Goal: Task Accomplishment & Management: Complete application form

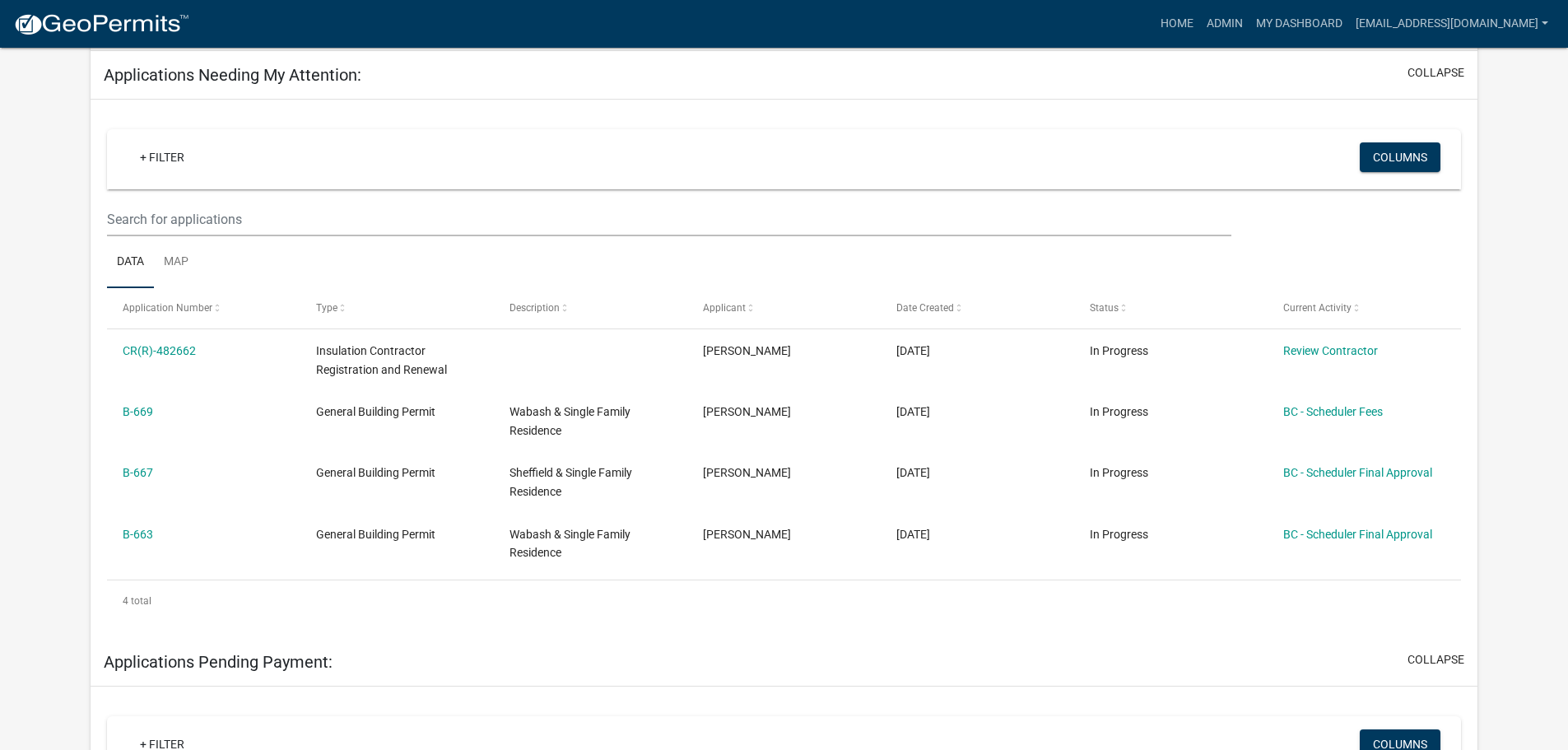
scroll to position [247, 0]
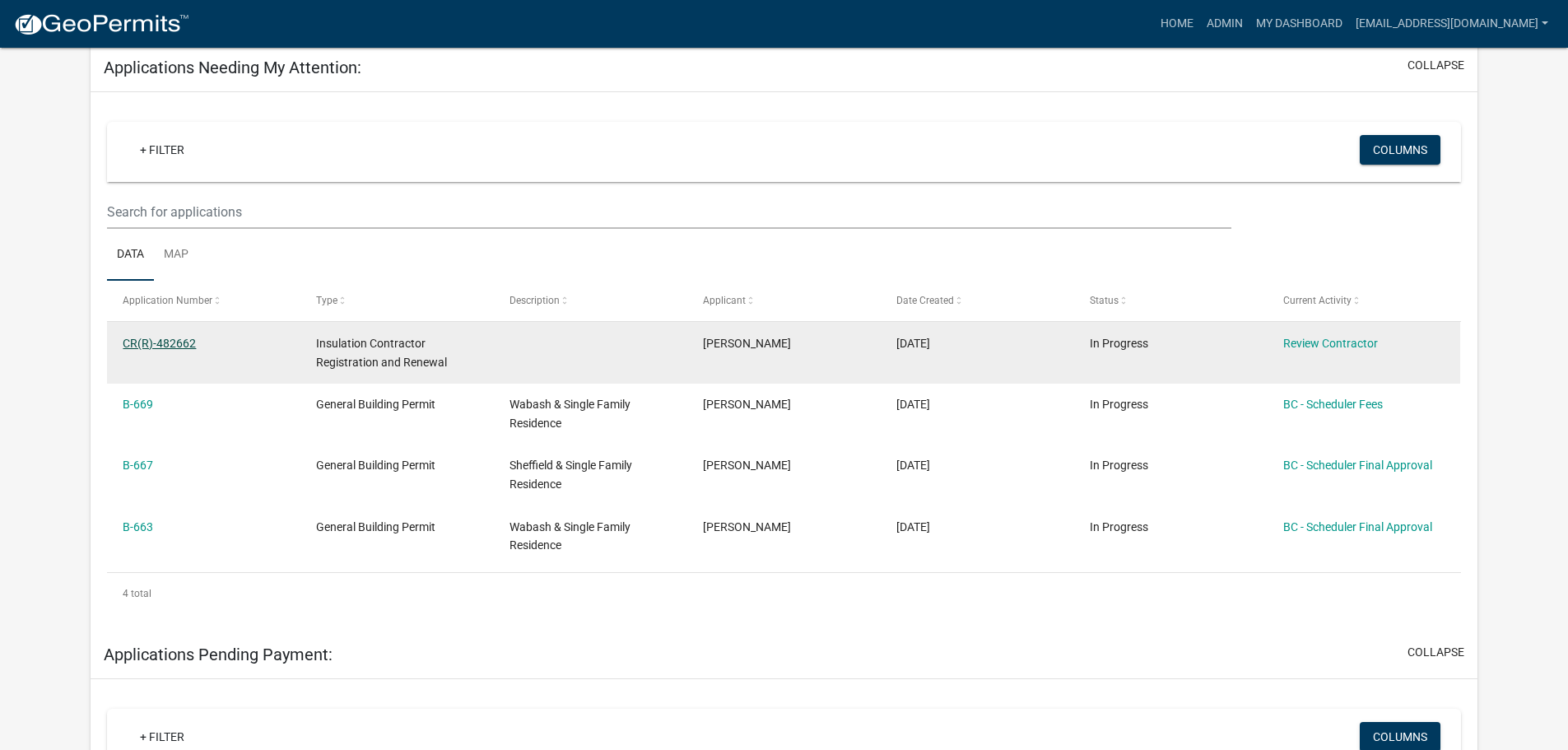
click at [161, 342] on link "CR(R)-482662" at bounding box center [159, 343] width 74 height 13
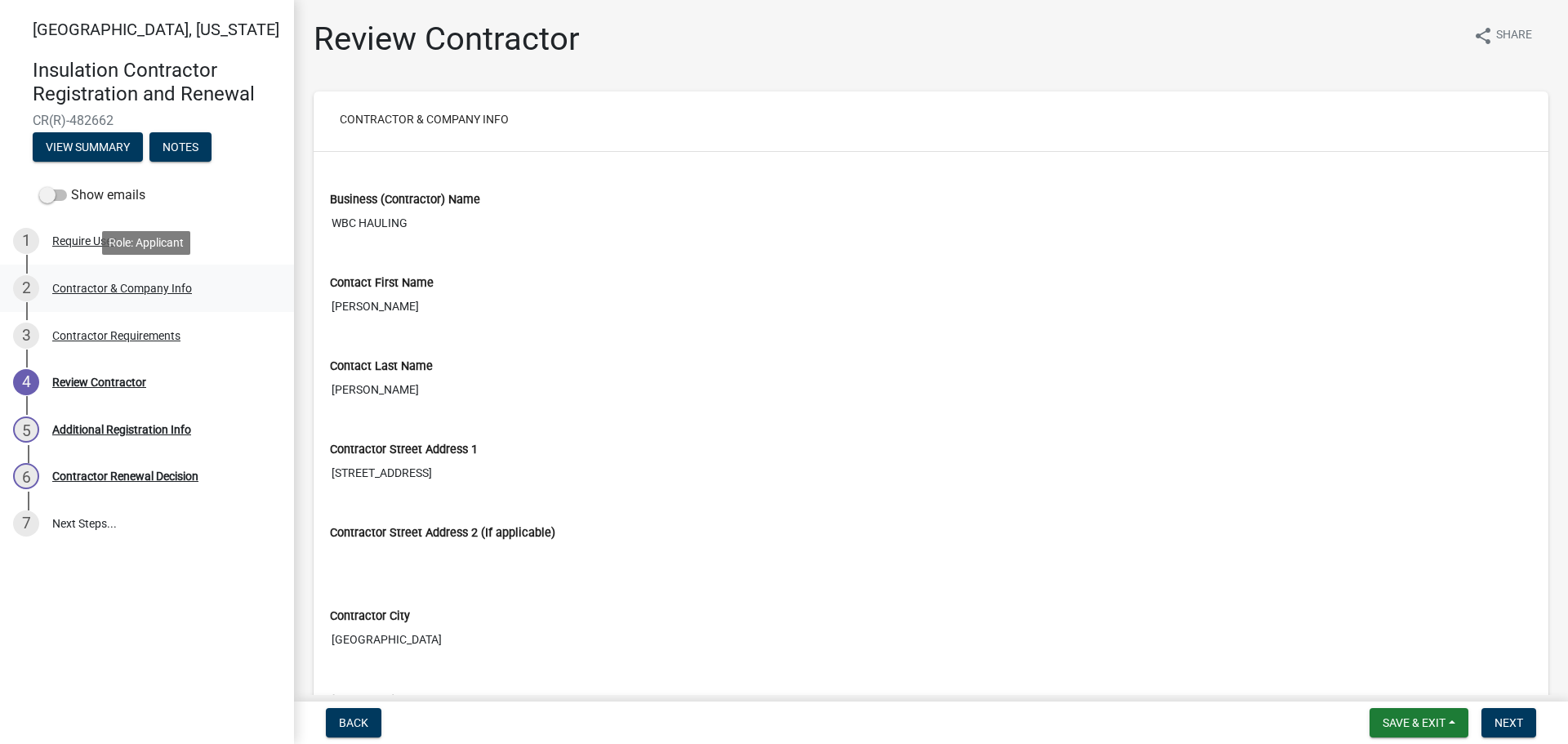
click at [105, 287] on div "Contractor & Company Info" at bounding box center [121, 288] width 140 height 11
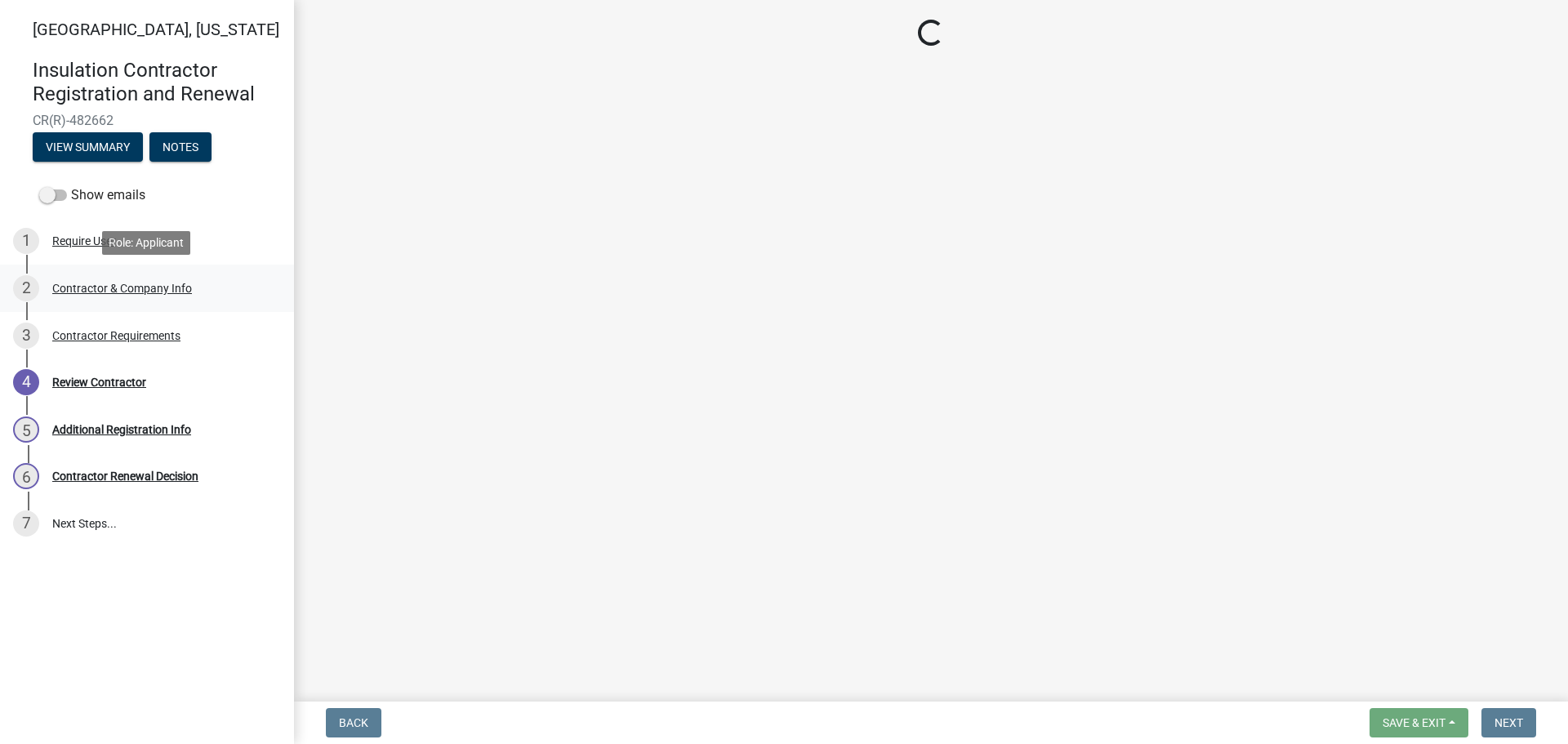
select select "IN"
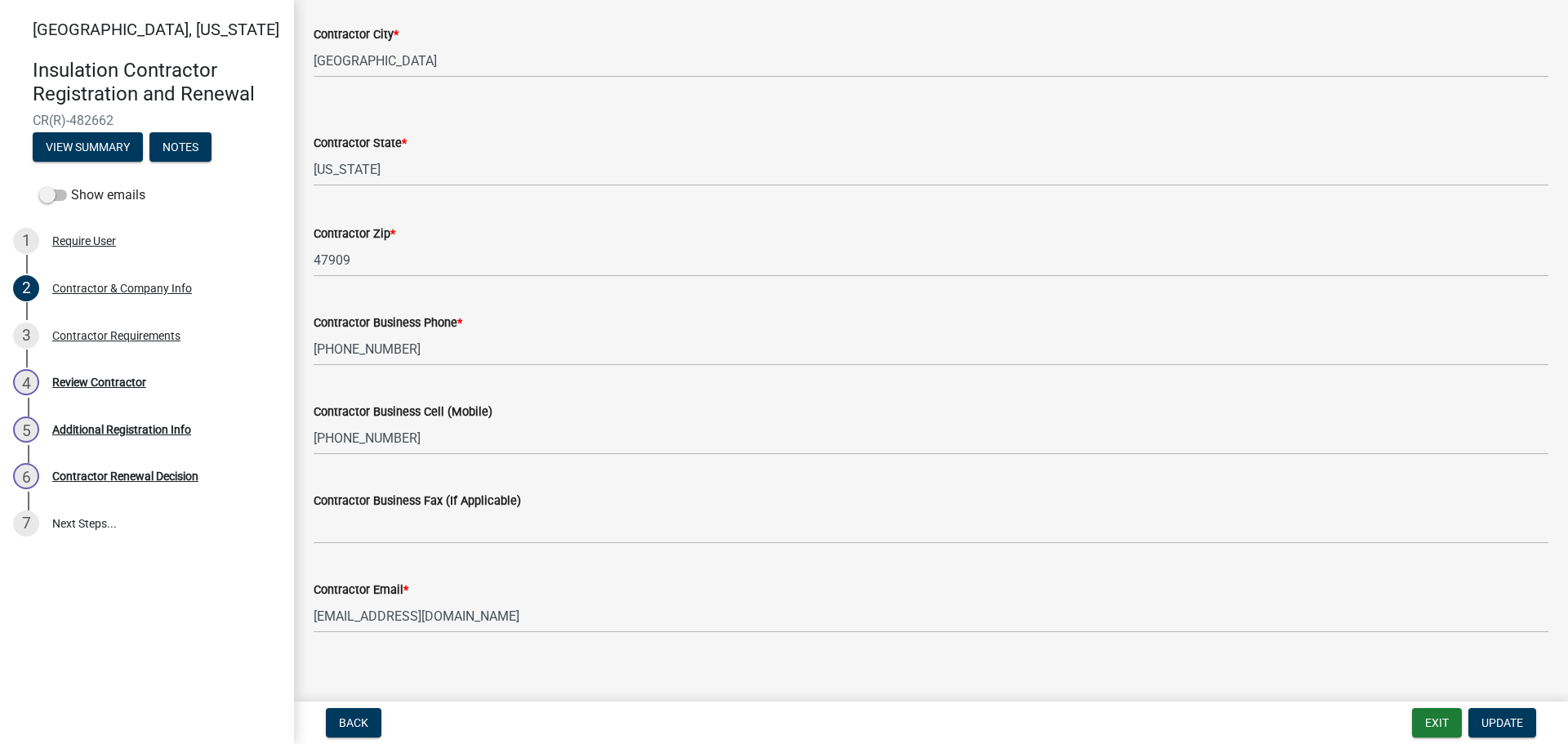
scroll to position [549, 0]
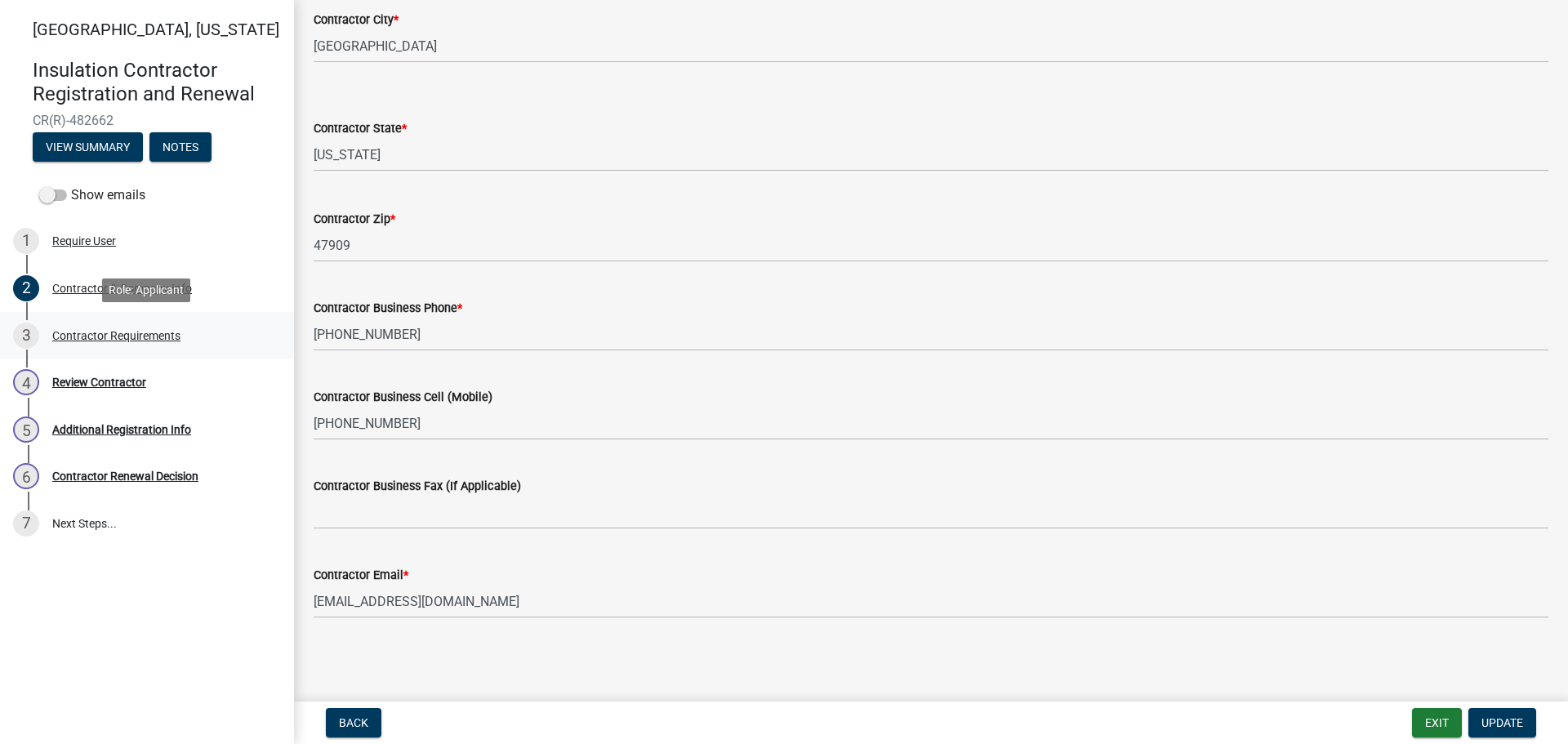
click at [115, 332] on div "Contractor Requirements" at bounding box center [116, 335] width 129 height 11
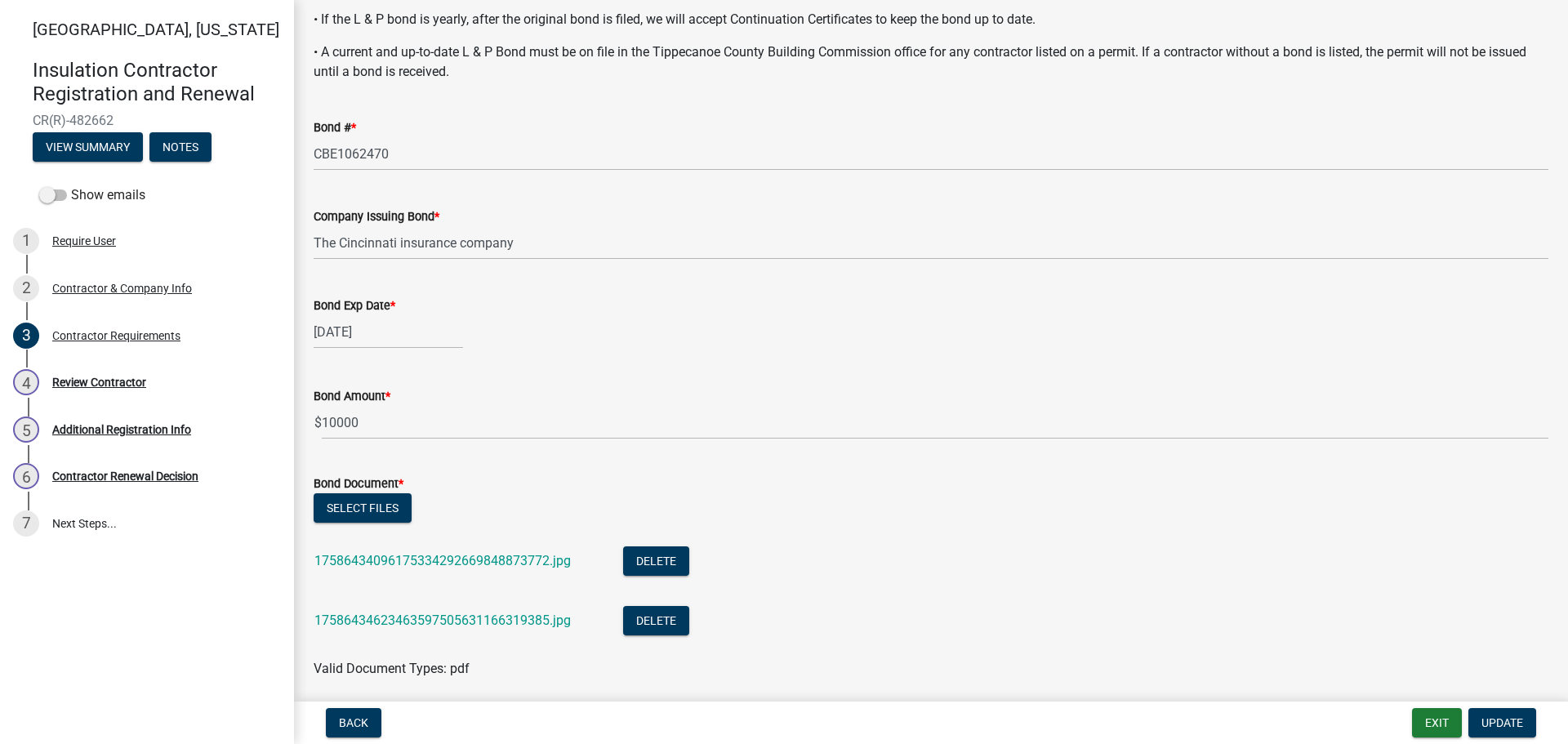
scroll to position [470, 0]
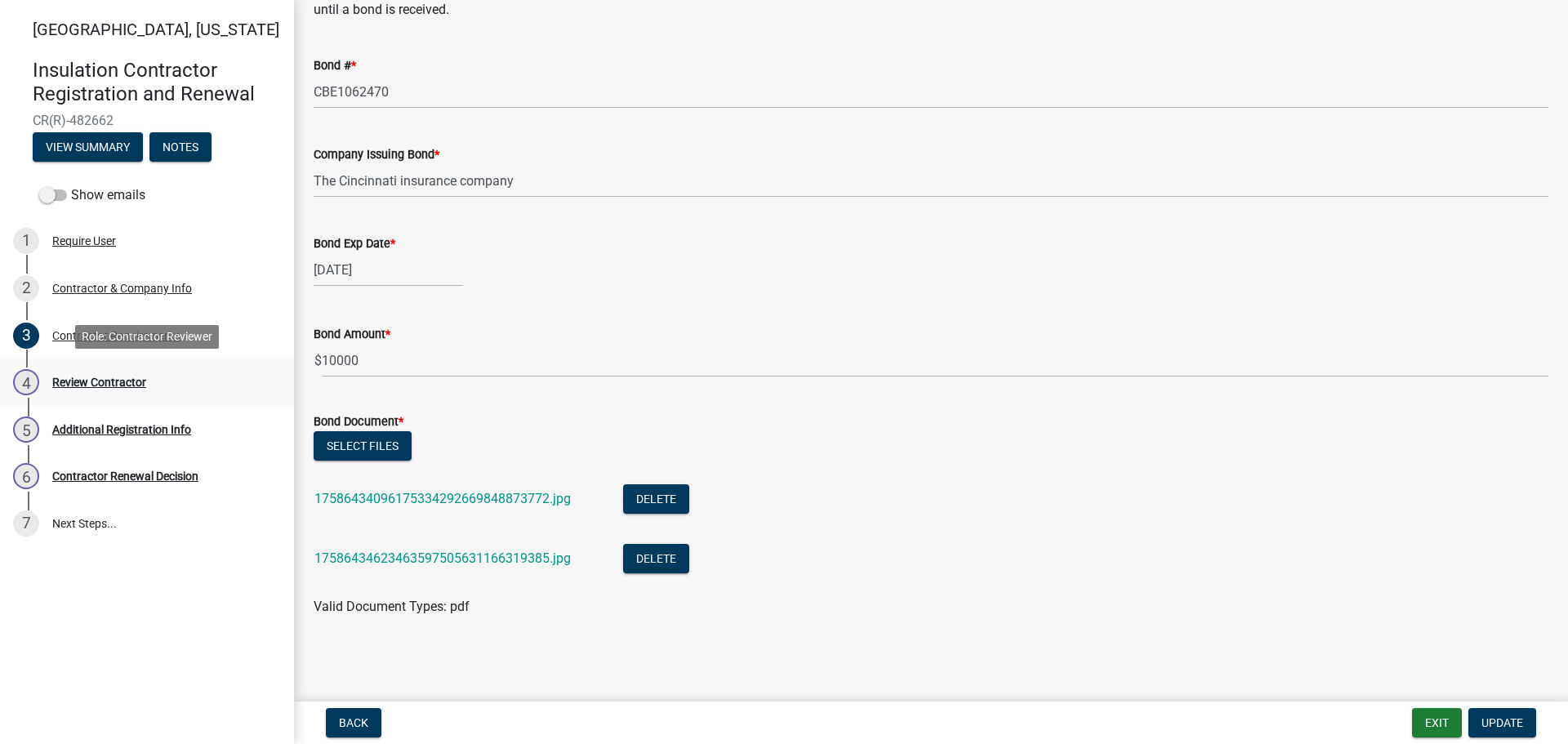
click at [98, 382] on div "Review Contractor" at bounding box center [99, 382] width 94 height 11
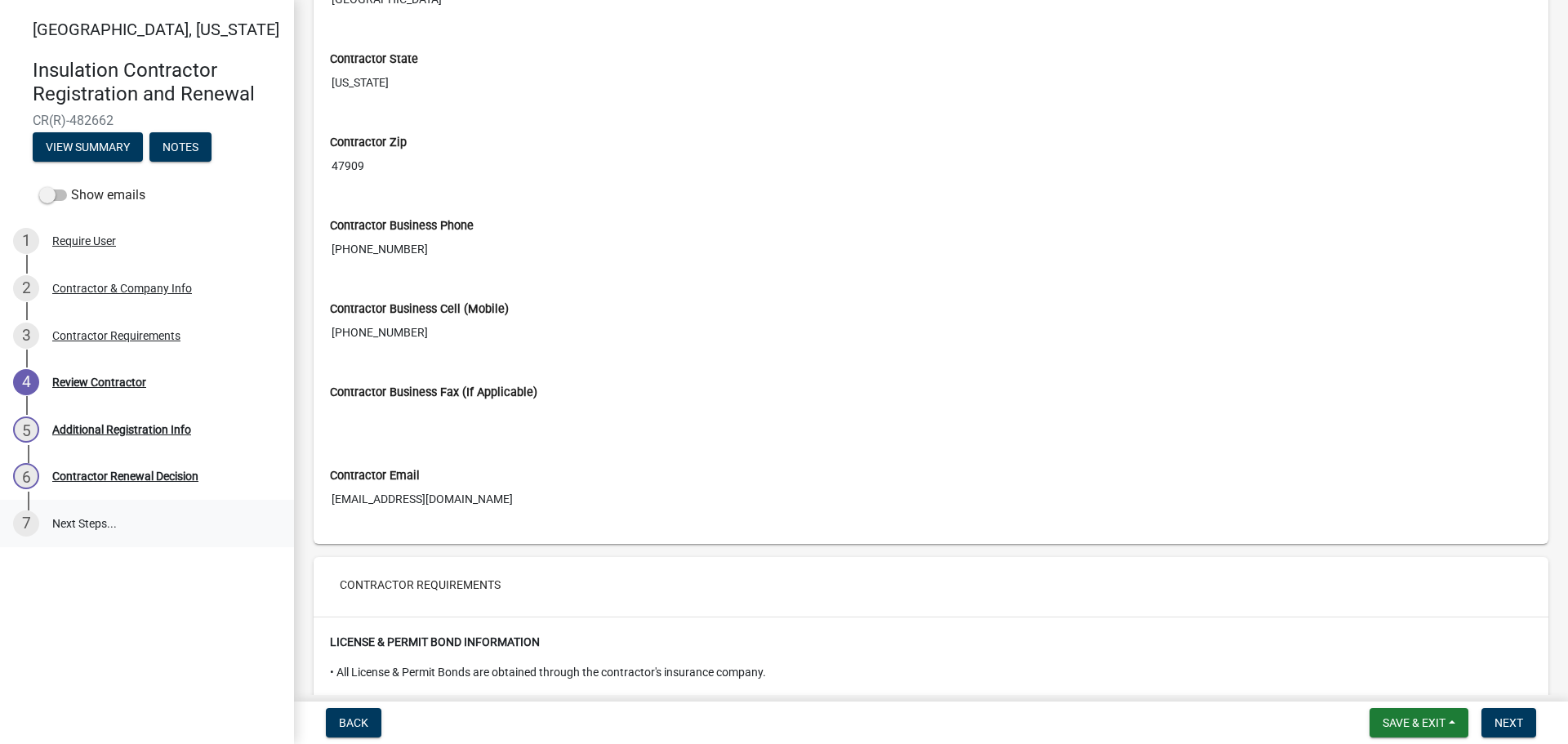
scroll to position [653, 0]
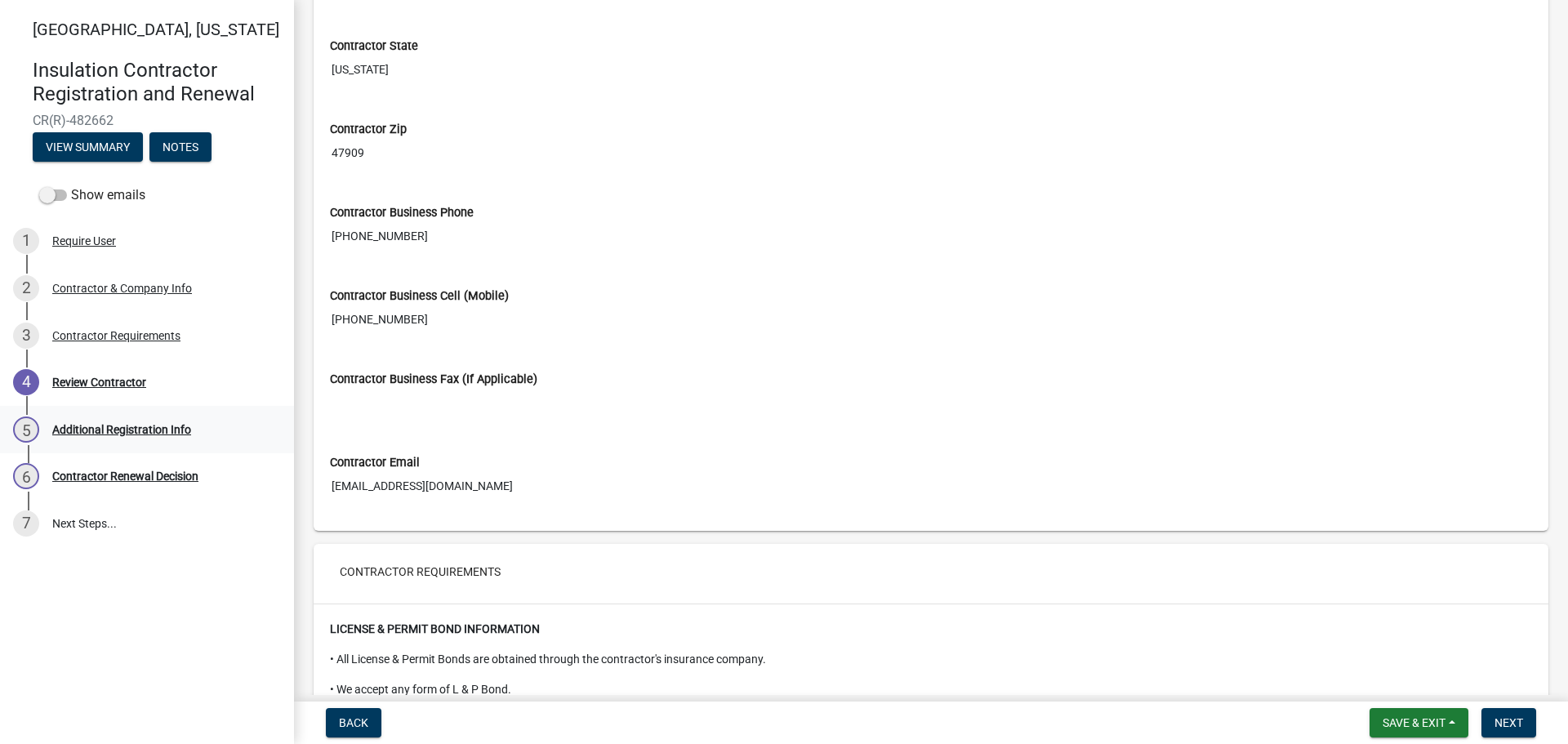
click at [89, 425] on div "Additional Registration Info" at bounding box center [121, 429] width 139 height 11
click at [87, 432] on div "Additional Registration Info" at bounding box center [121, 429] width 139 height 11
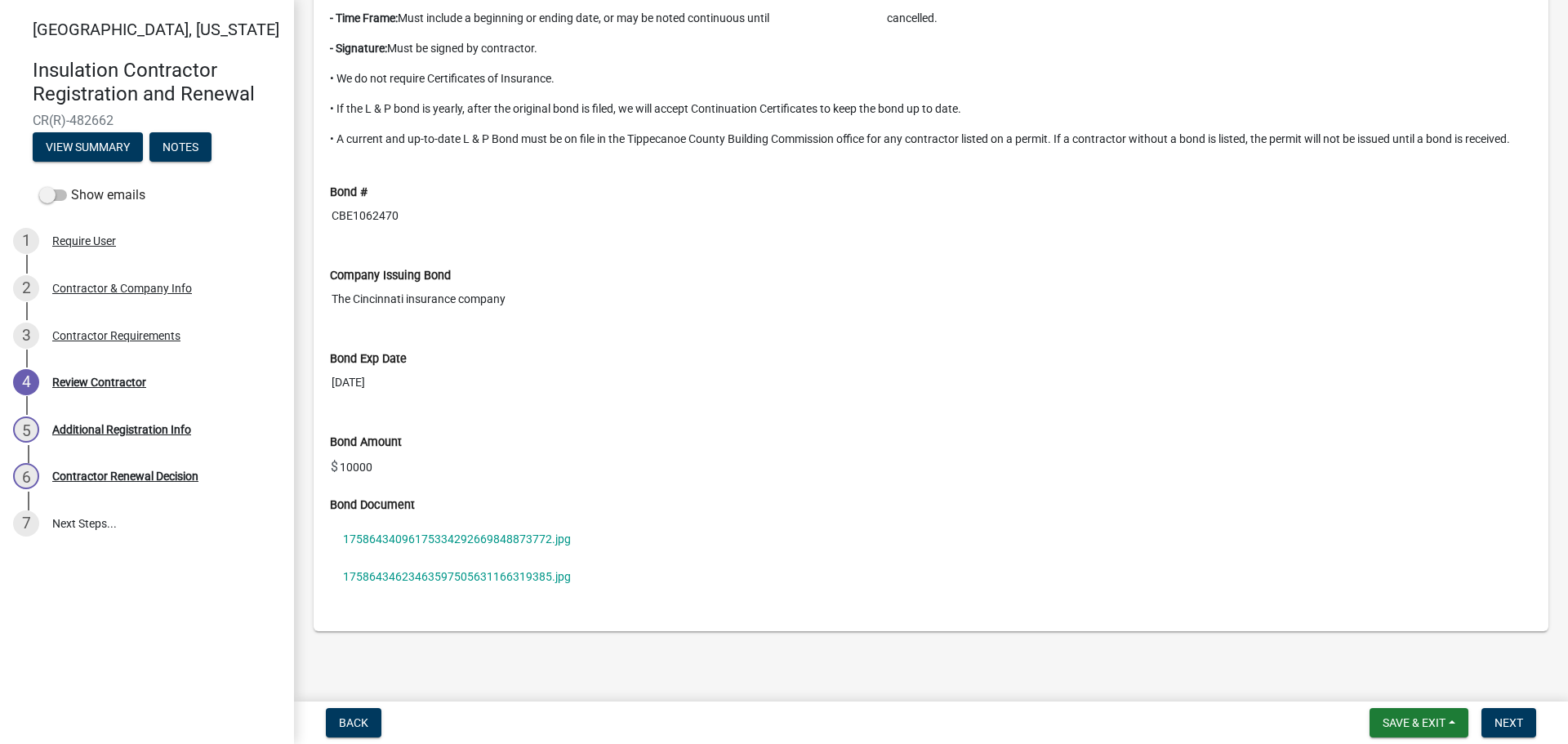
scroll to position [1493, 0]
click at [1516, 730] on button "Next" at bounding box center [1509, 722] width 55 height 29
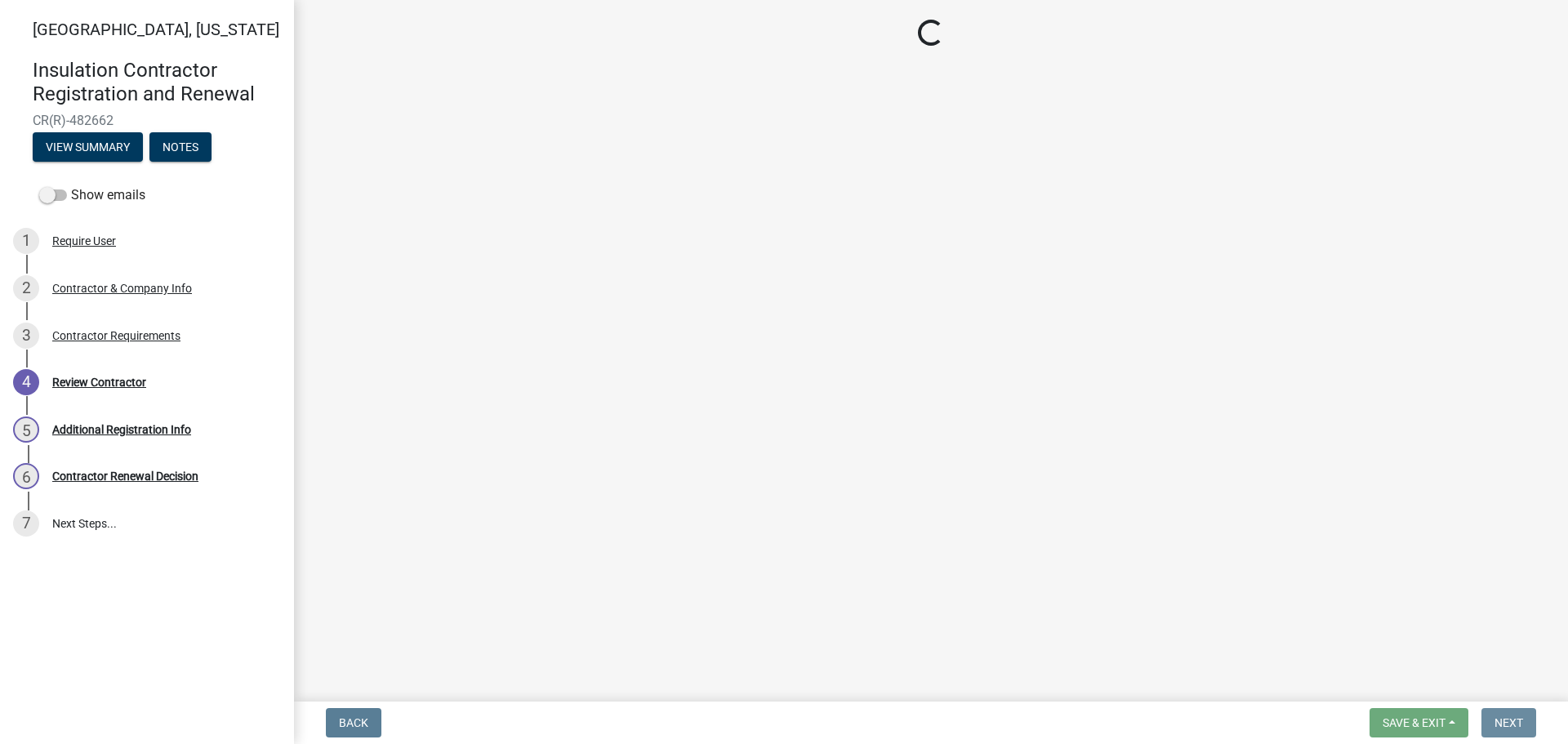
scroll to position [0, 0]
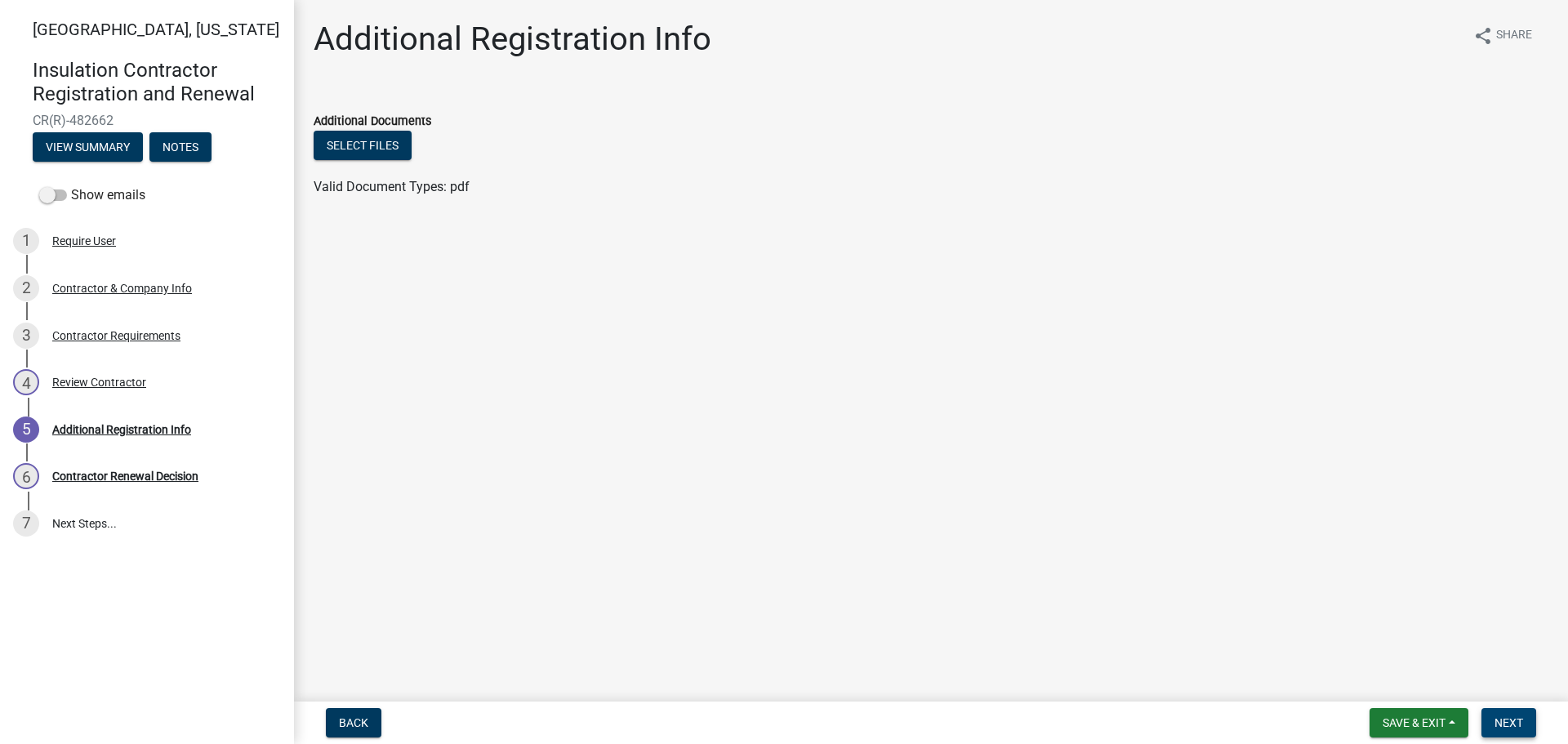
click at [1522, 723] on button "Next" at bounding box center [1509, 722] width 55 height 29
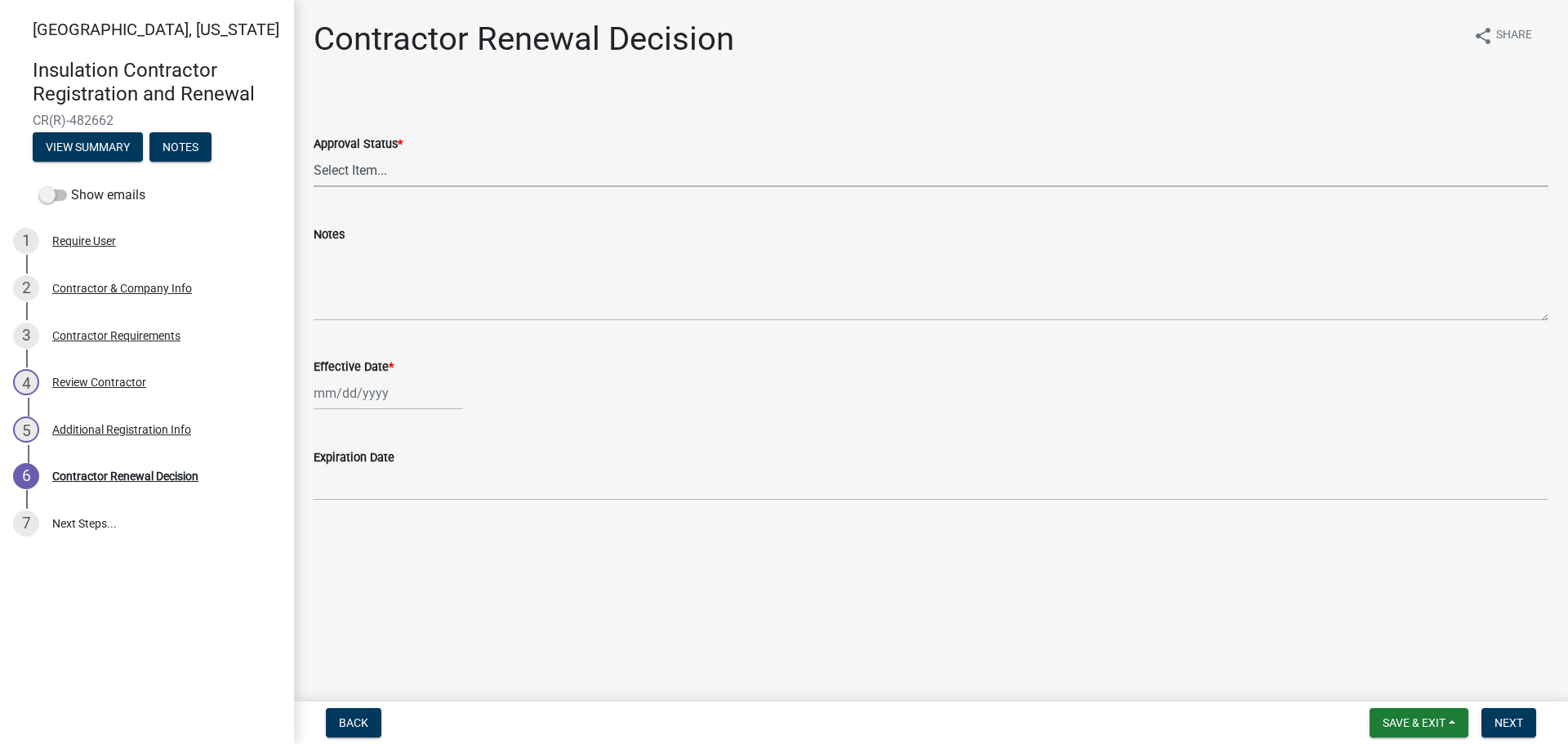
click at [371, 179] on select "Select Item... Approved Denied" at bounding box center [931, 170] width 1234 height 33
click at [313, 153] on select "Select Item... Approved Denied" at bounding box center [931, 170] width 1234 height 33
select select "30db8998-795d-4bbe-8e49-f1ade8865815"
click at [320, 400] on div at bounding box center [388, 394] width 150 height 33
select select "9"
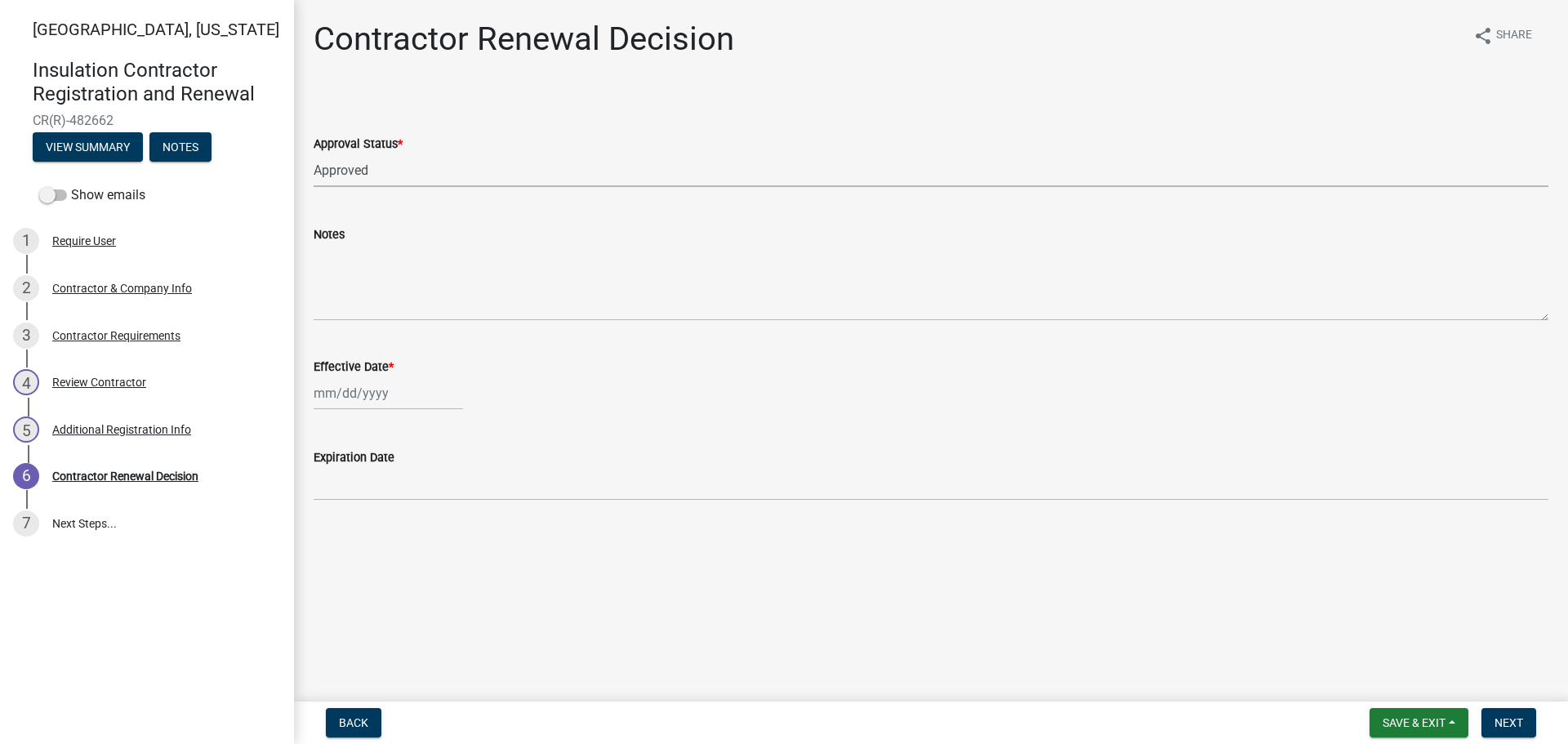
select select "2025"
click at [489, 428] on span "Next month" at bounding box center [486, 428] width 12 height 12
select select "10"
click at [462, 481] on div "4" at bounding box center [460, 481] width 26 height 26
type input "[DATE]"
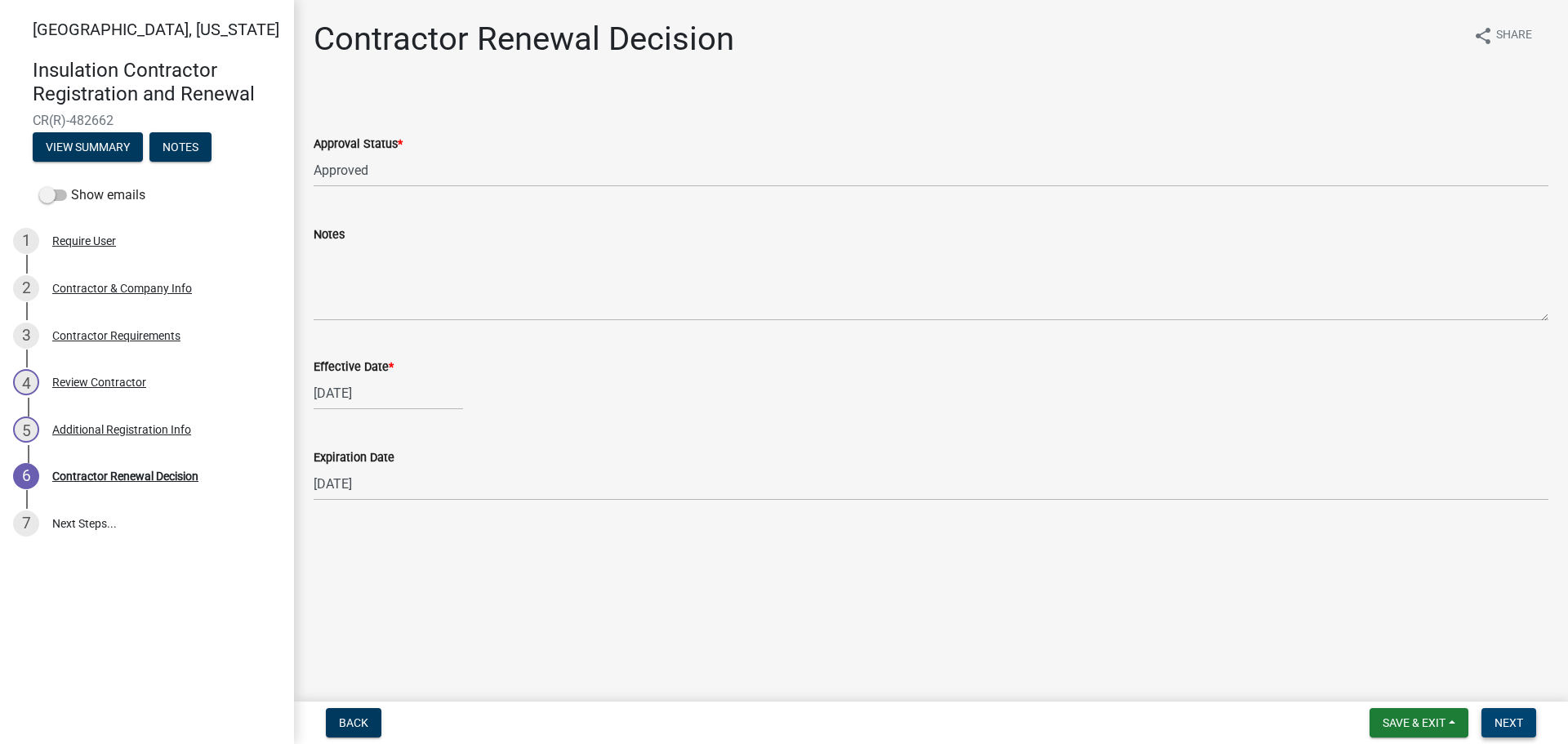
click at [1513, 722] on span "Next" at bounding box center [1508, 722] width 28 height 13
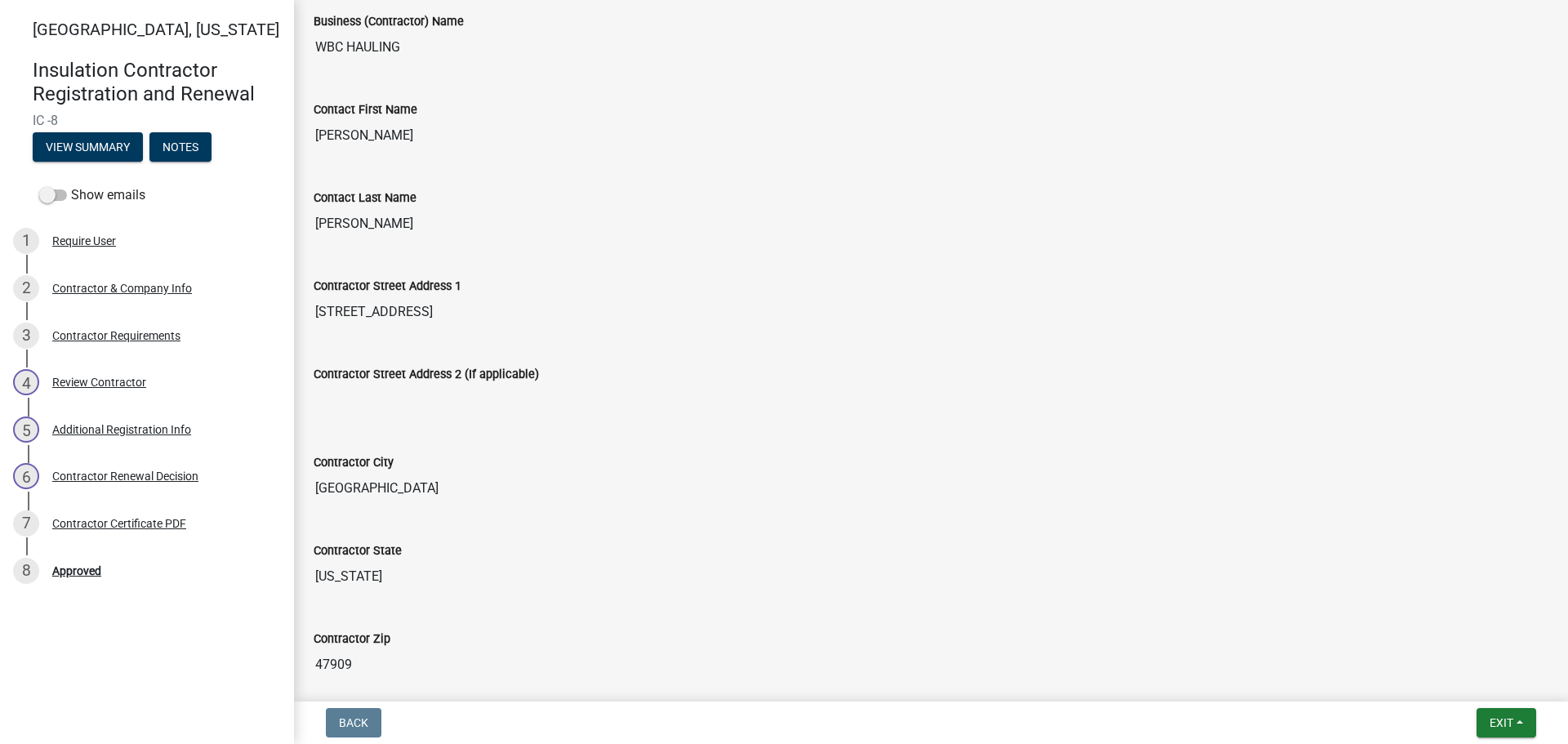
scroll to position [327, 0]
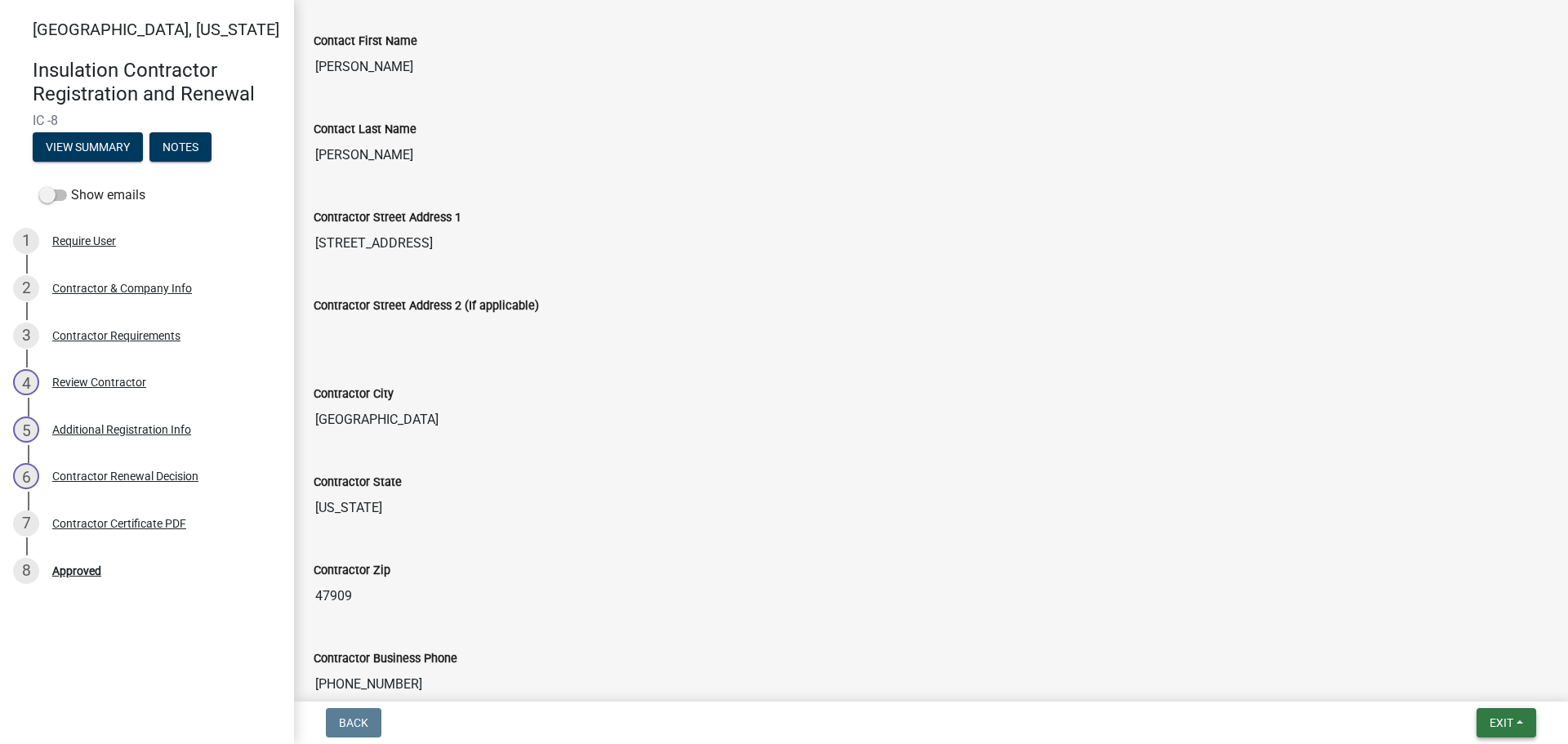
click at [1526, 726] on button "Exit" at bounding box center [1506, 722] width 60 height 29
click at [1486, 687] on button "Save & Exit" at bounding box center [1470, 680] width 130 height 40
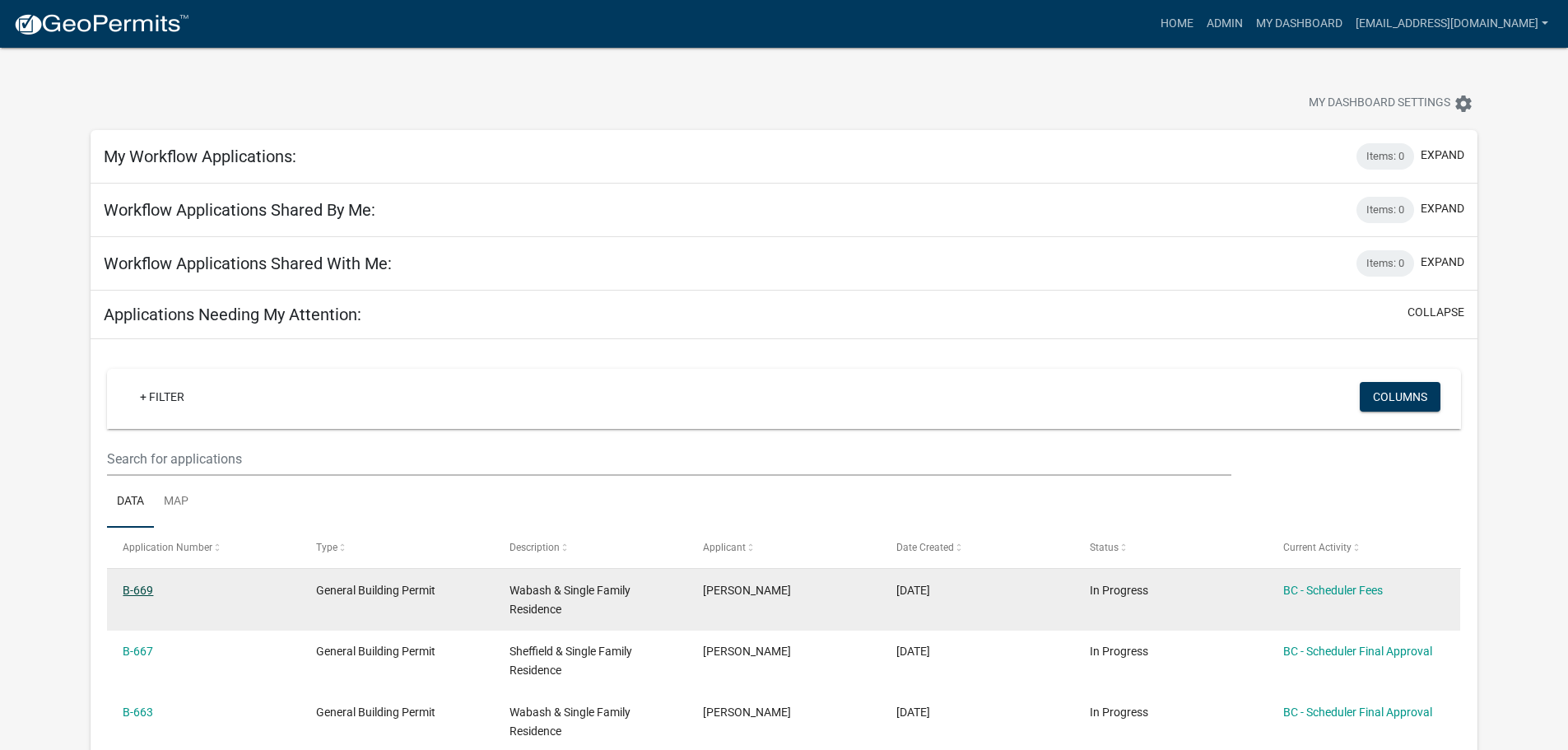
click at [145, 585] on link "B-669" at bounding box center [138, 590] width 30 height 13
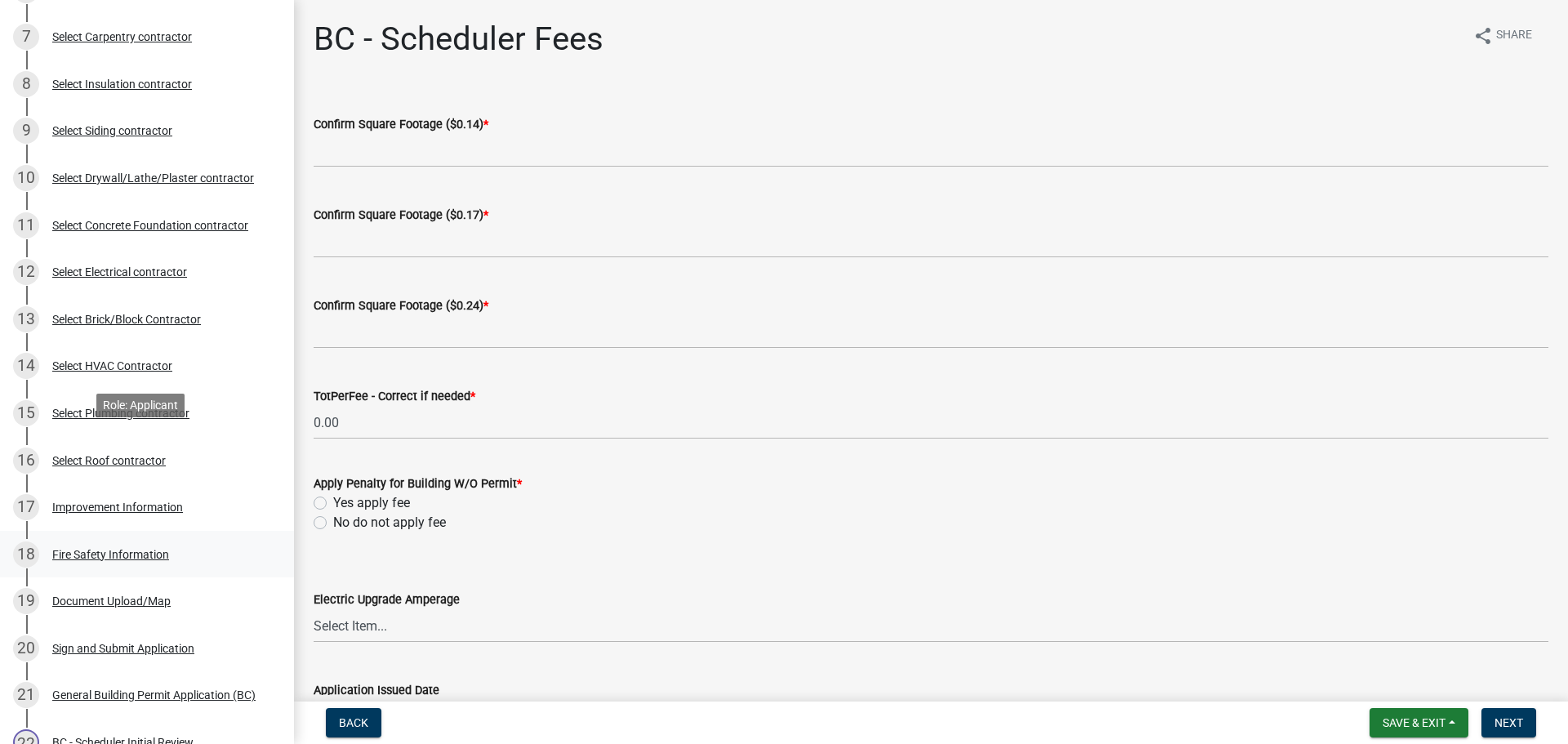
scroll to position [490, 0]
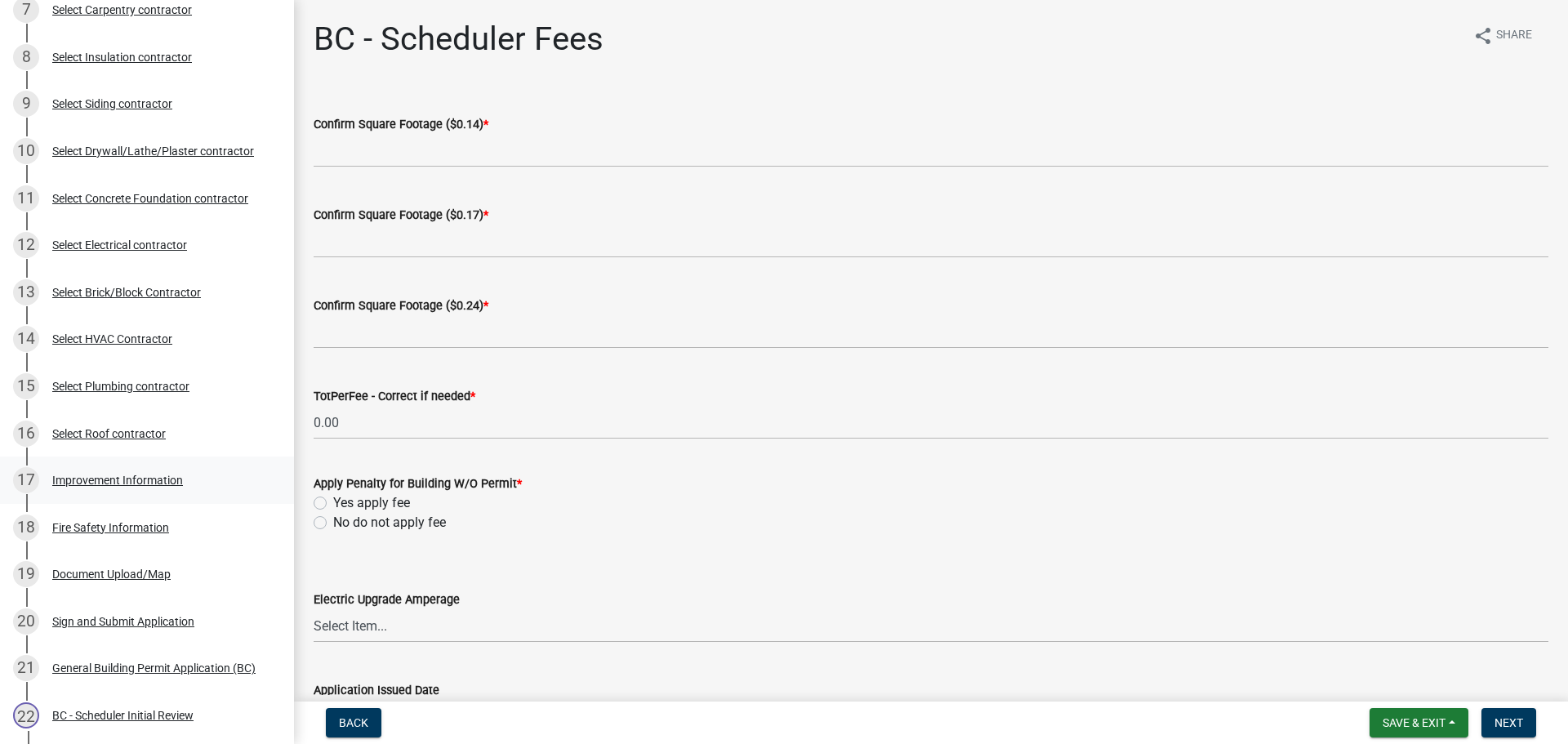
click at [100, 480] on div "Improvement Information" at bounding box center [117, 480] width 130 height 11
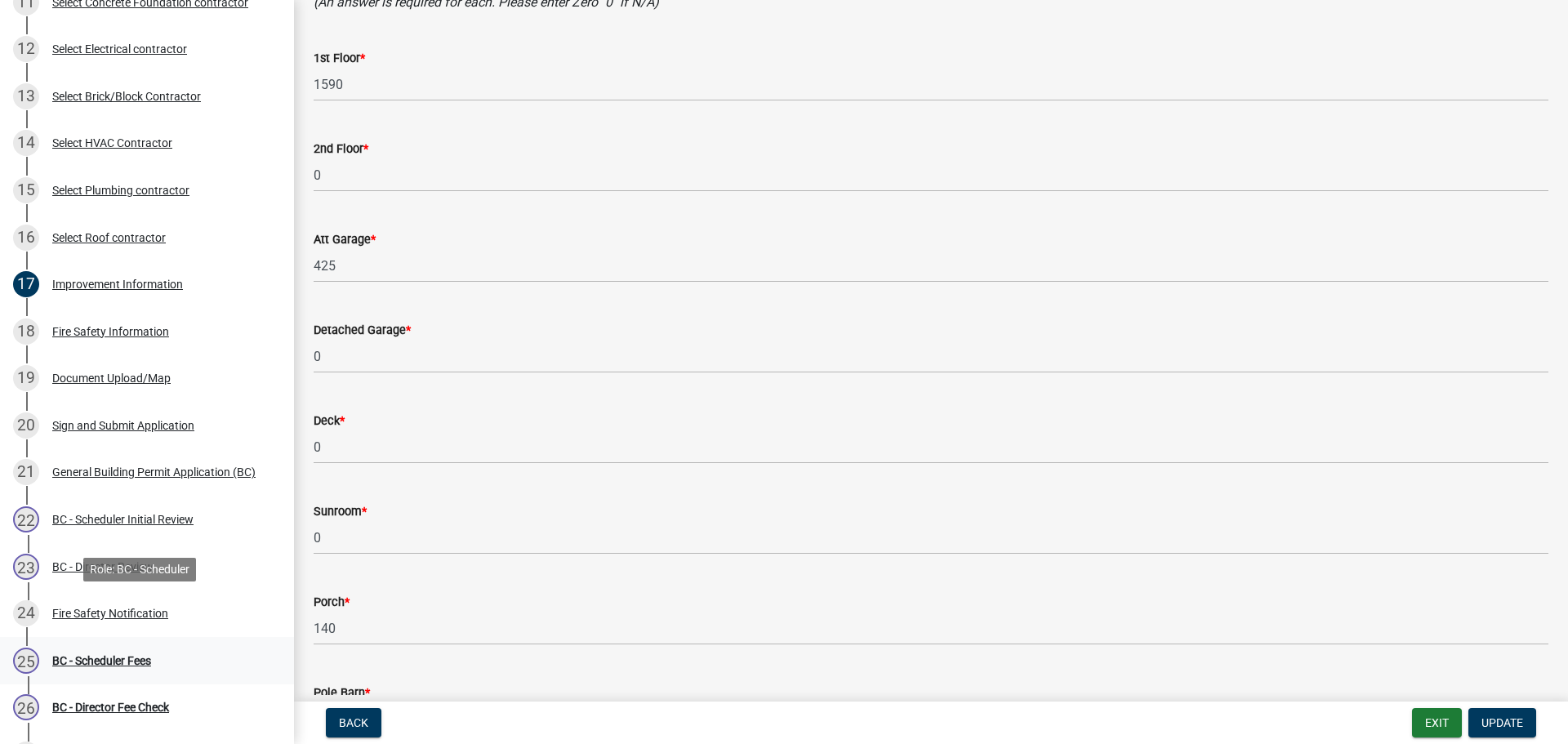
scroll to position [735, 0]
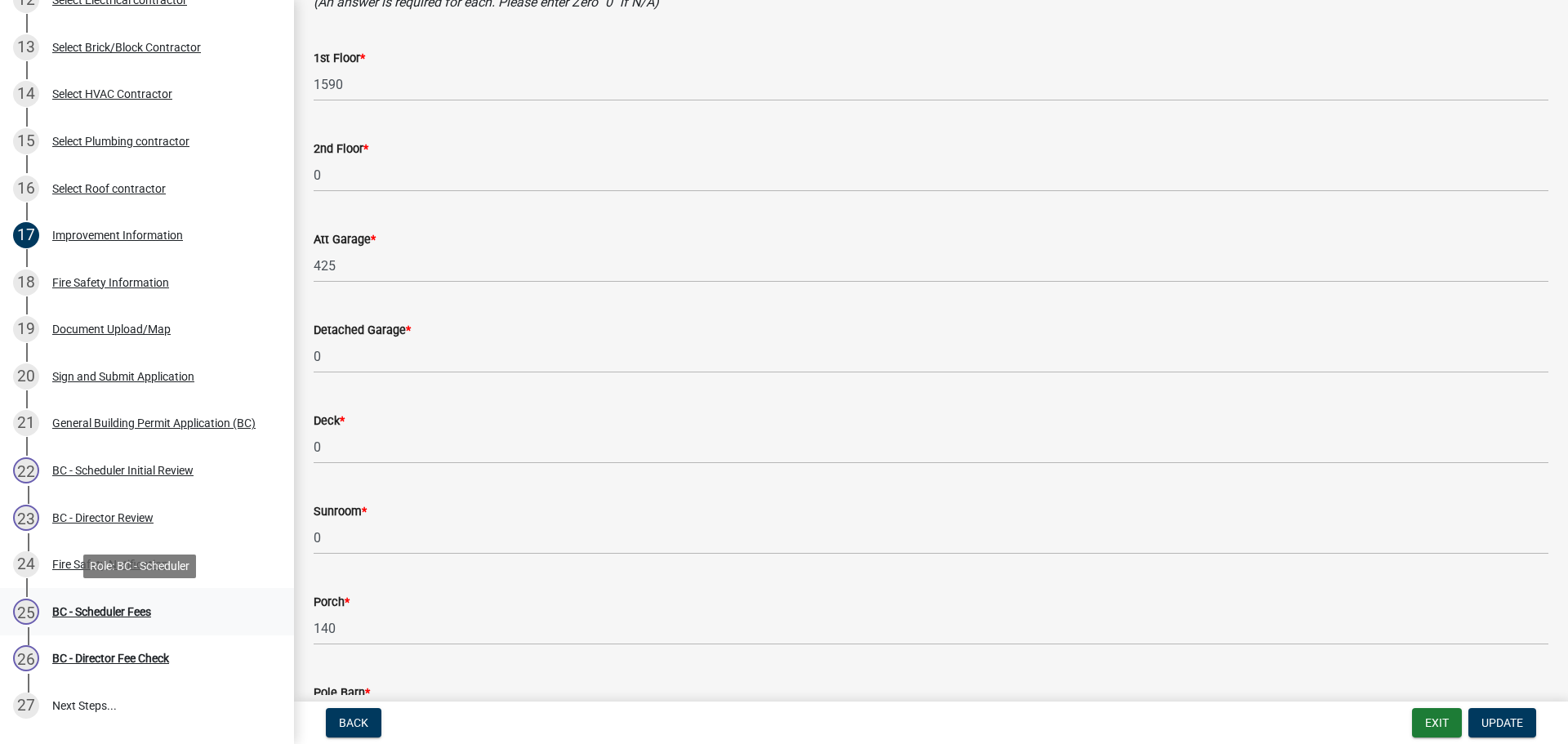
click at [95, 613] on div "BC - Scheduler Fees" at bounding box center [101, 611] width 99 height 11
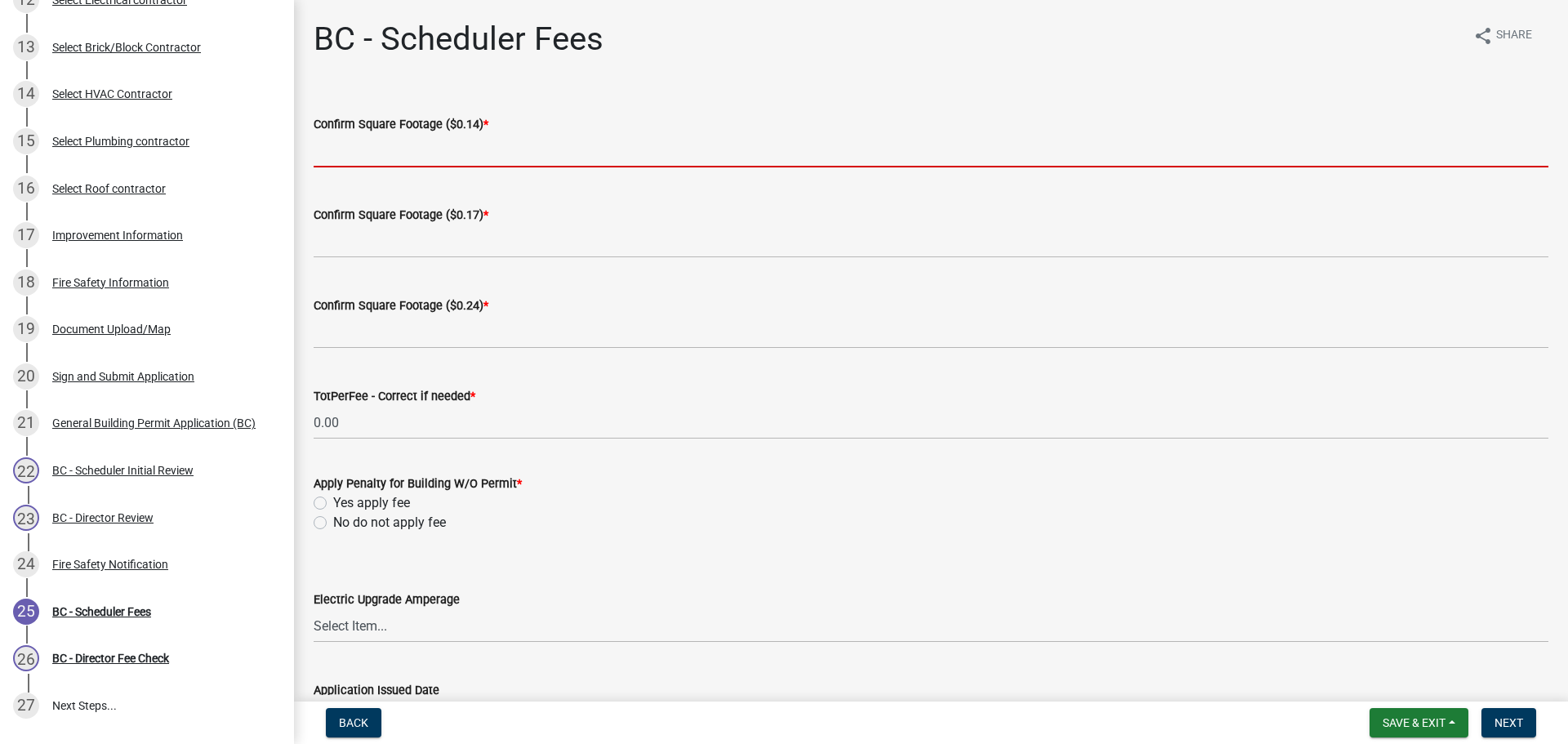
click at [469, 144] on input "text" at bounding box center [931, 151] width 1234 height 33
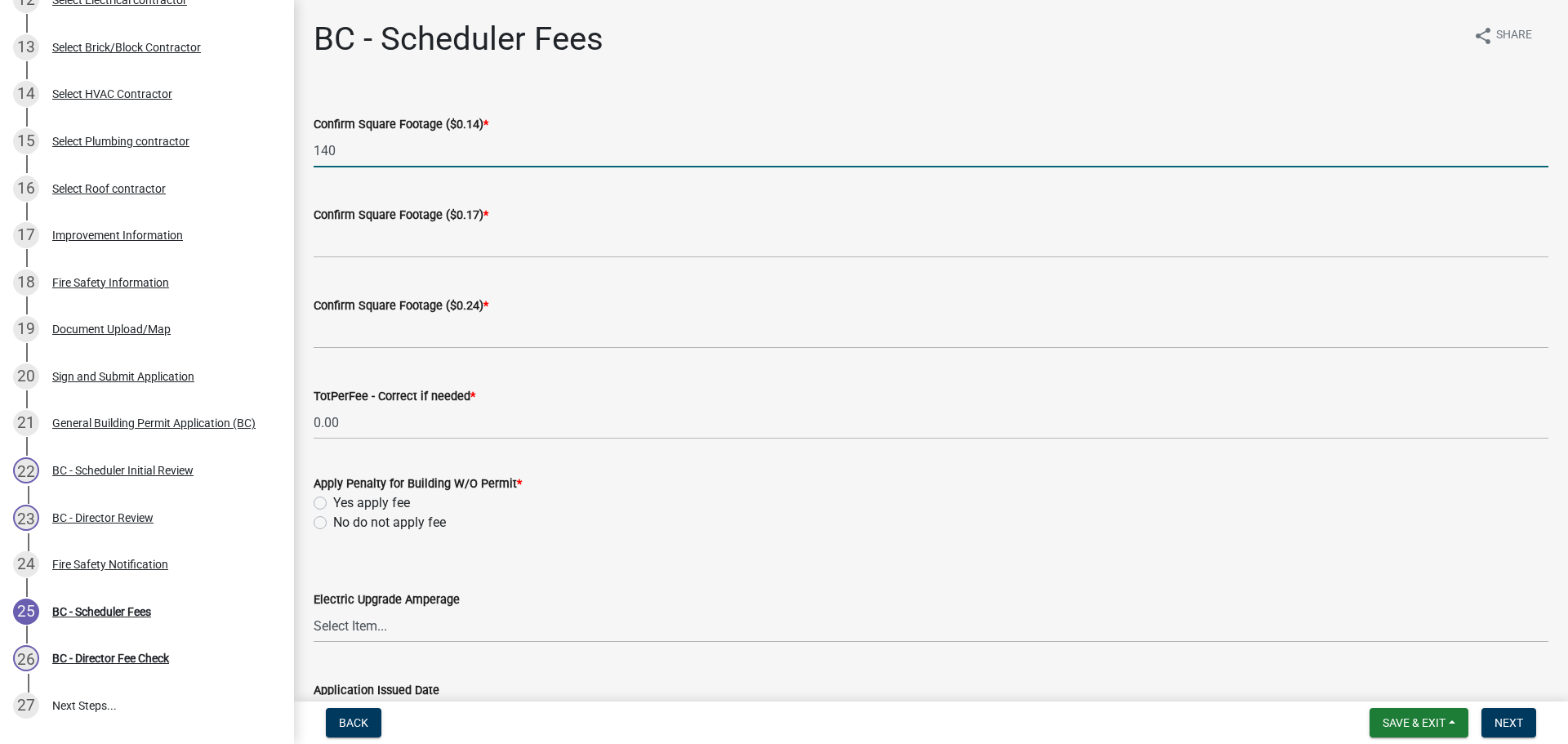
type input "140"
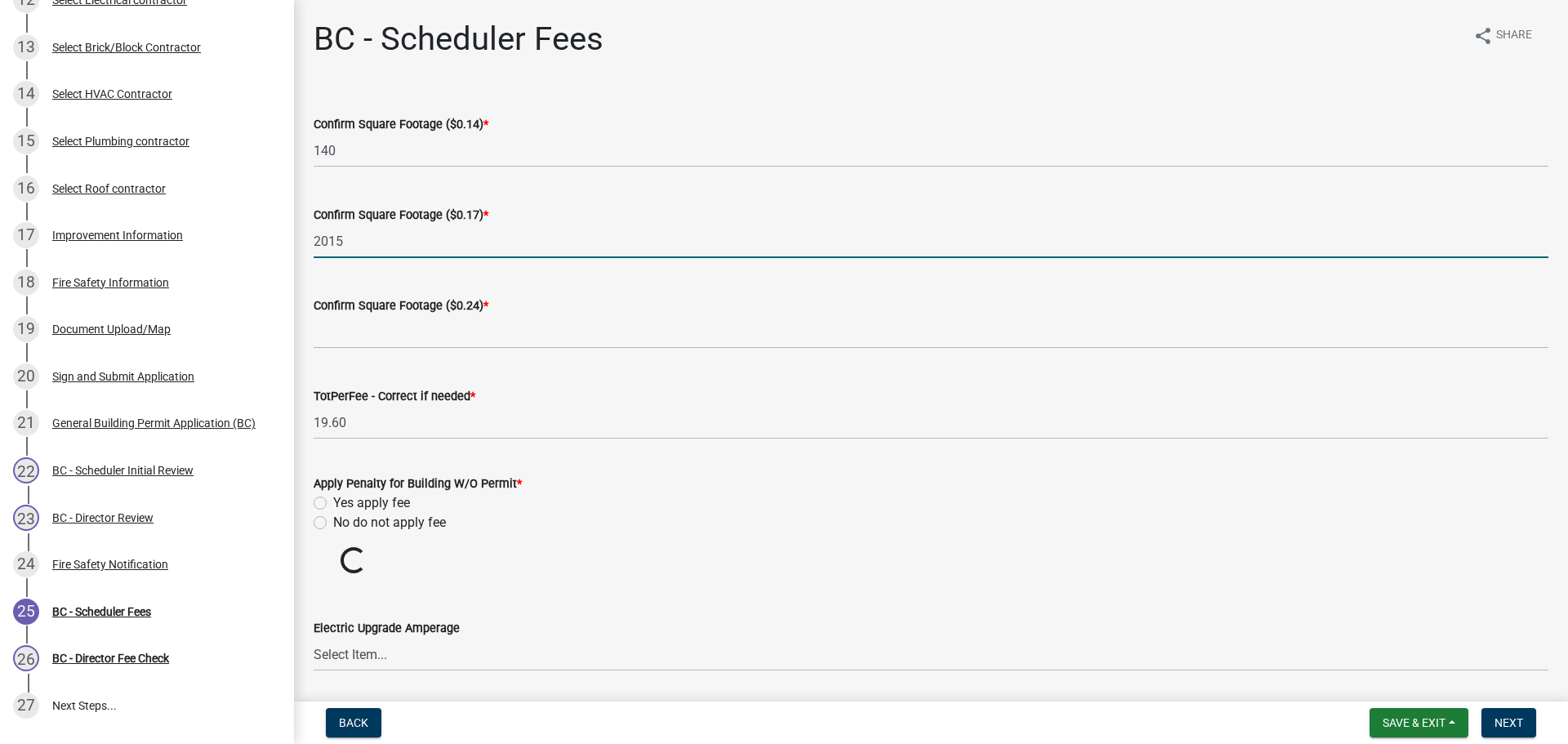
type input "2015"
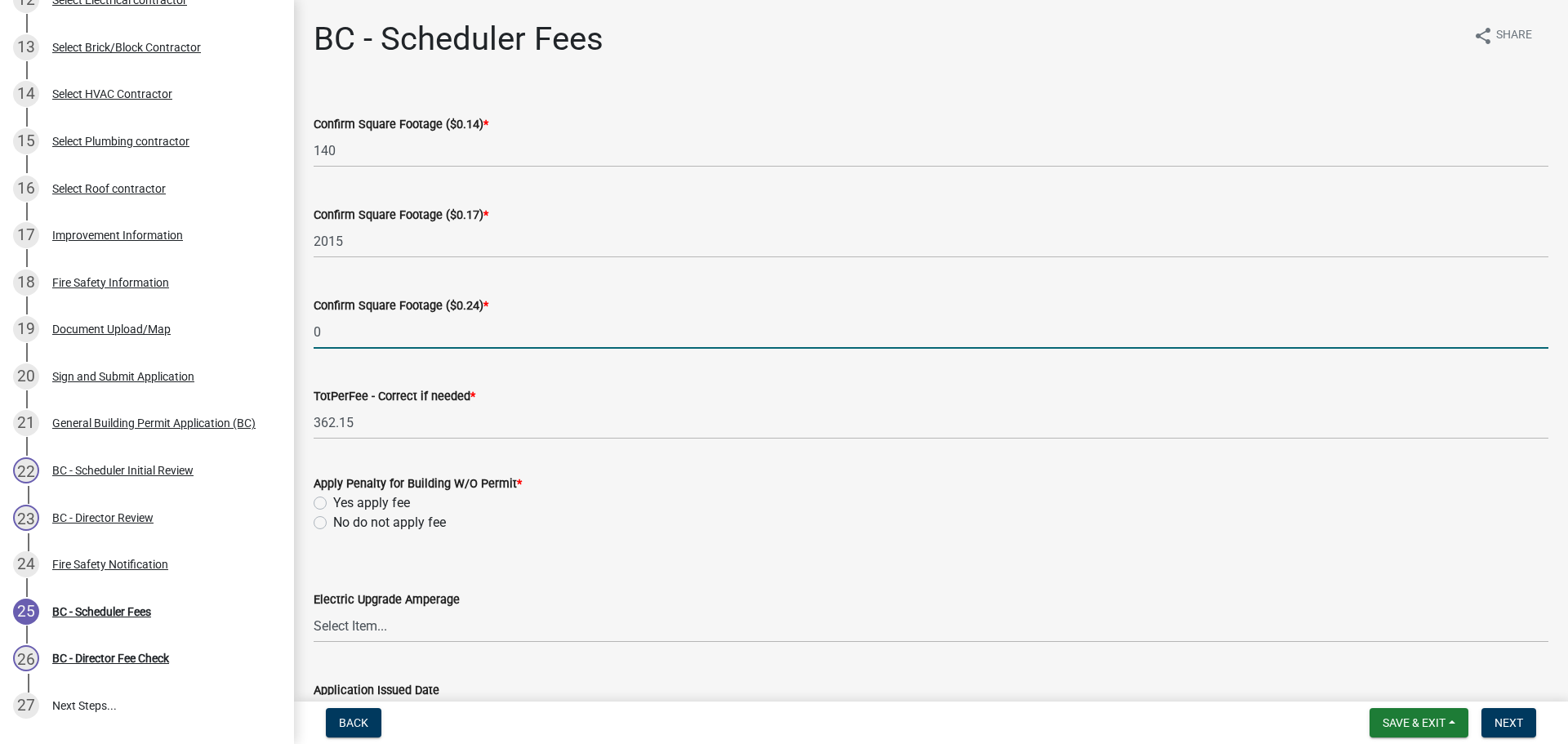
type input "0"
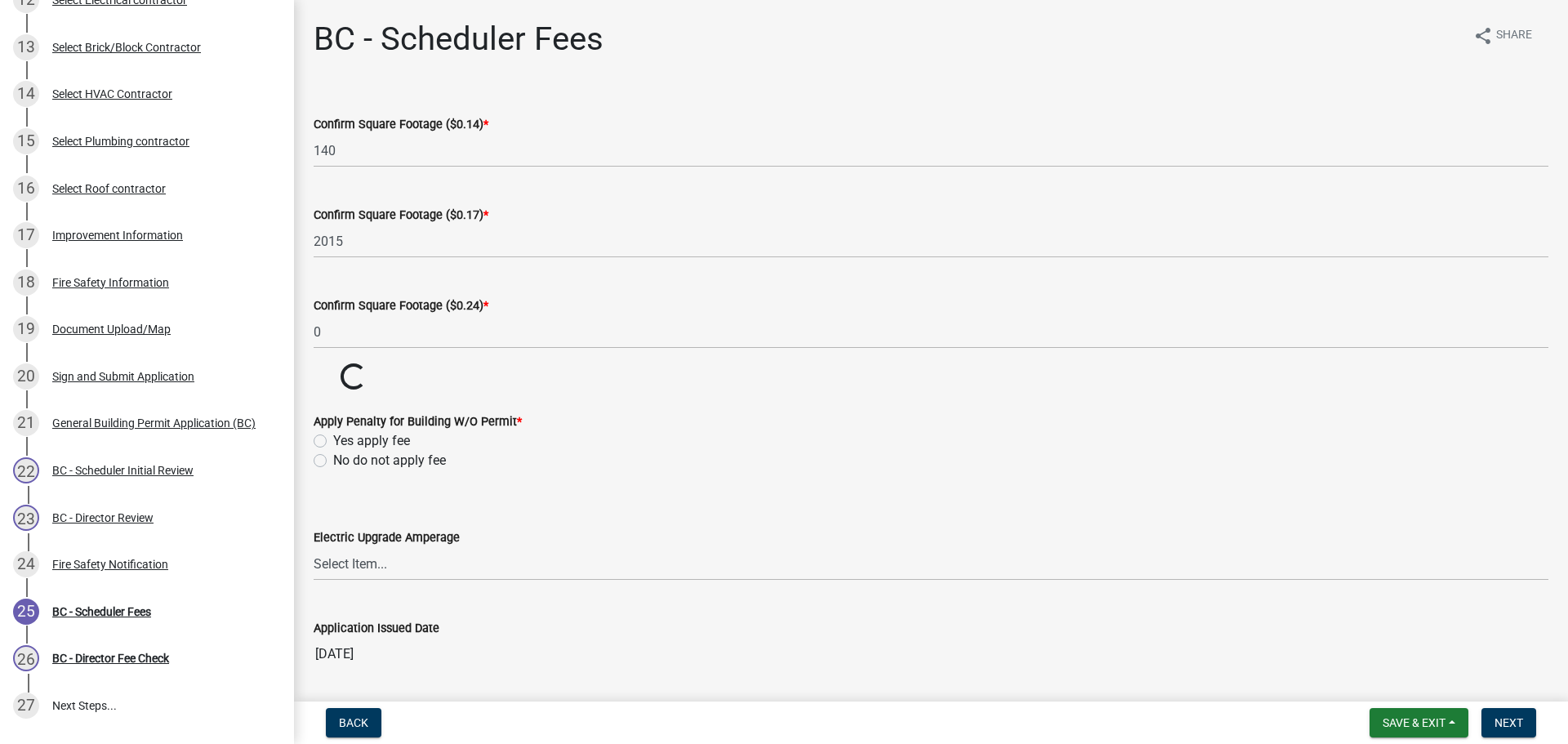
click at [317, 524] on wm-data-entity-input-list "Confirm Square Footage ($0.14) * 140 Confirm Square Footage ($0.17) * 2015 Conf…" at bounding box center [931, 387] width 1234 height 592
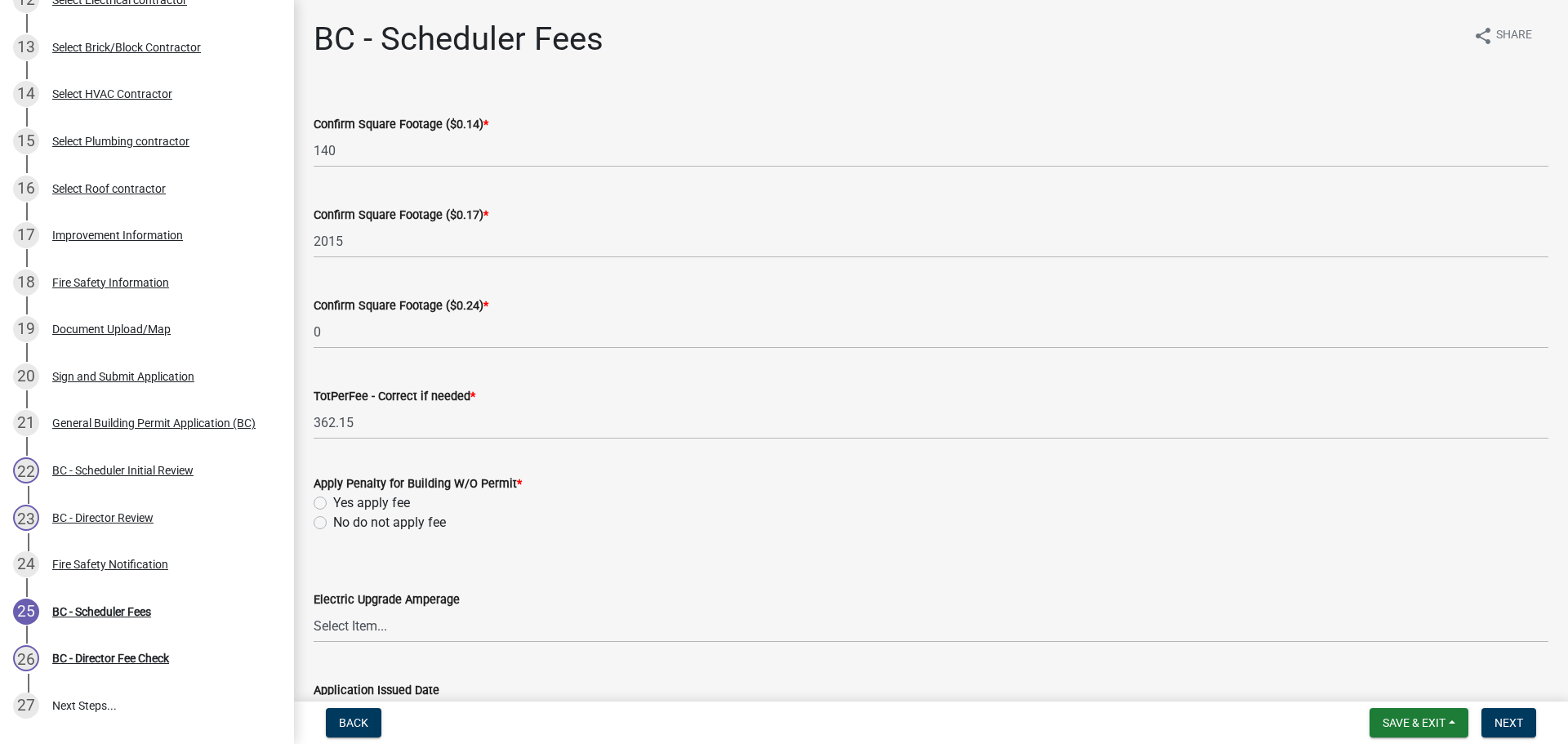
click at [313, 462] on div "Apply Penalty for Building W/O Permit * Yes apply fee No do not apply fee" at bounding box center [931, 493] width 1259 height 78
click at [333, 526] on label "No do not apply fee" at bounding box center [389, 523] width 113 height 19
click at [333, 524] on input "No do not apply fee" at bounding box center [338, 519] width 11 height 11
radio input "true"
click at [1504, 720] on span "Next" at bounding box center [1508, 722] width 28 height 13
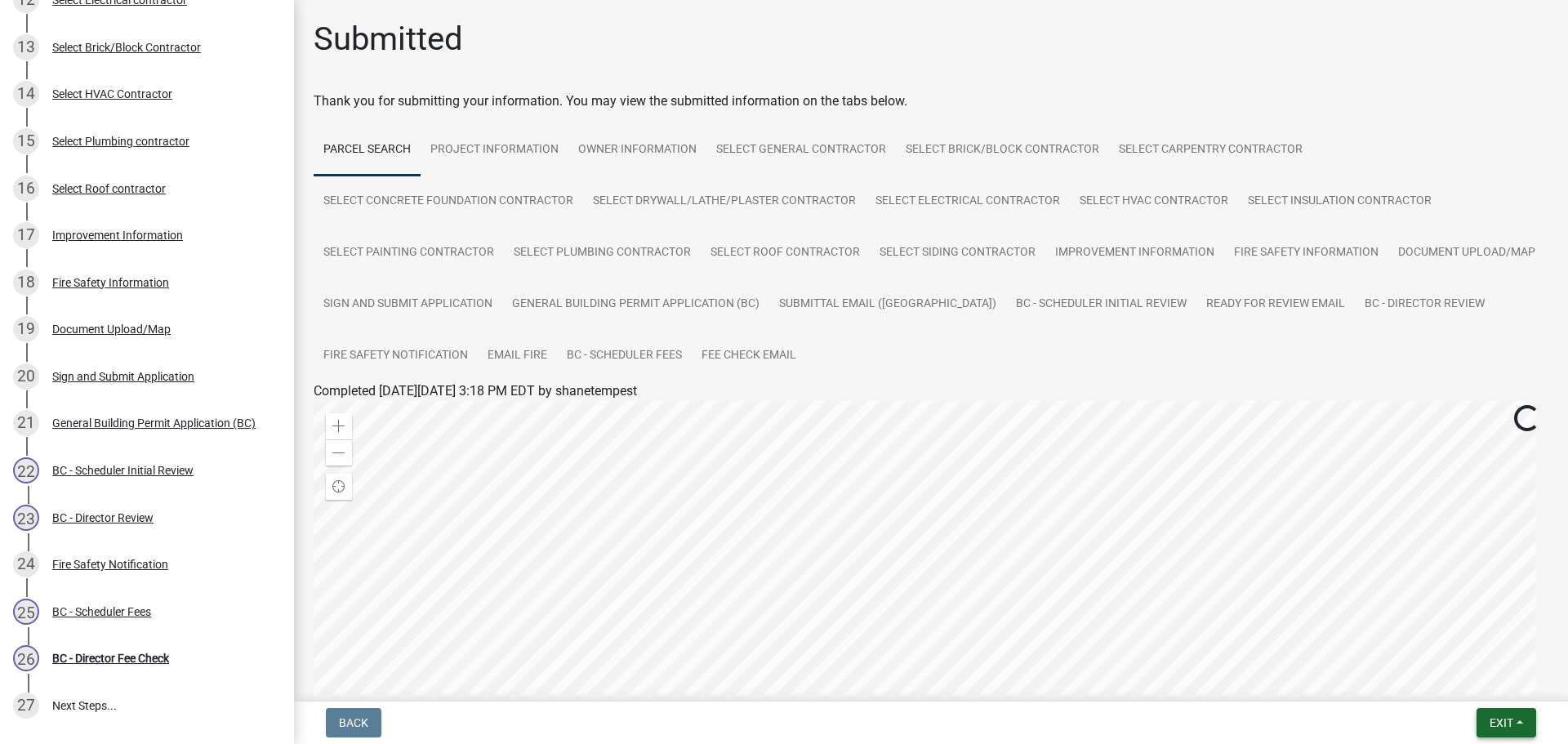
click at [1524, 716] on button "Exit" at bounding box center [1506, 722] width 60 height 29
click at [1453, 678] on button "Save & Exit" at bounding box center [1470, 680] width 130 height 40
